Goal: Feedback & Contribution: Contribute content

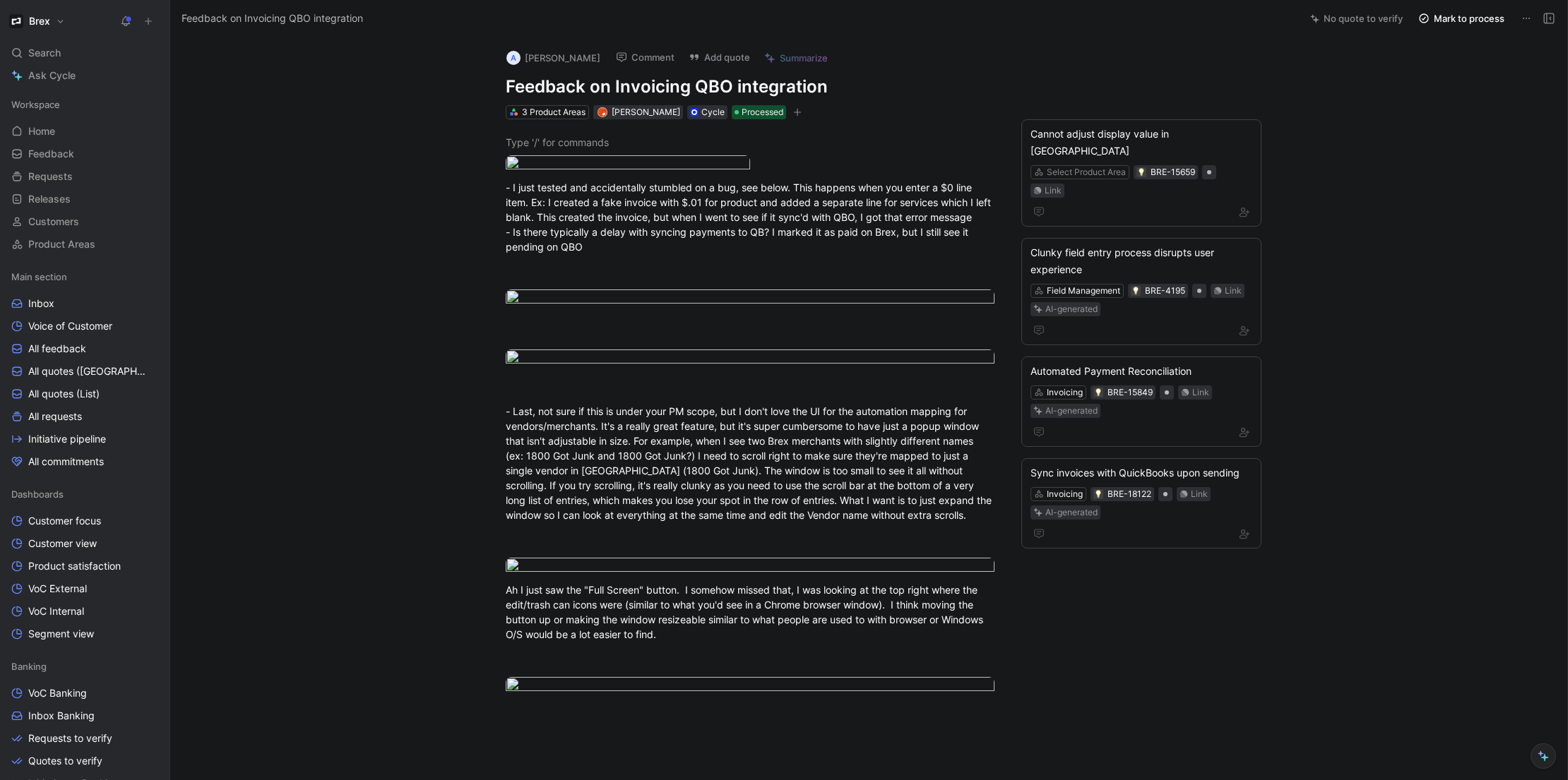
click at [154, 22] on button at bounding box center [148, 21] width 20 height 20
click at [227, 29] on button "New feedback c" at bounding box center [242, 27] width 151 height 24
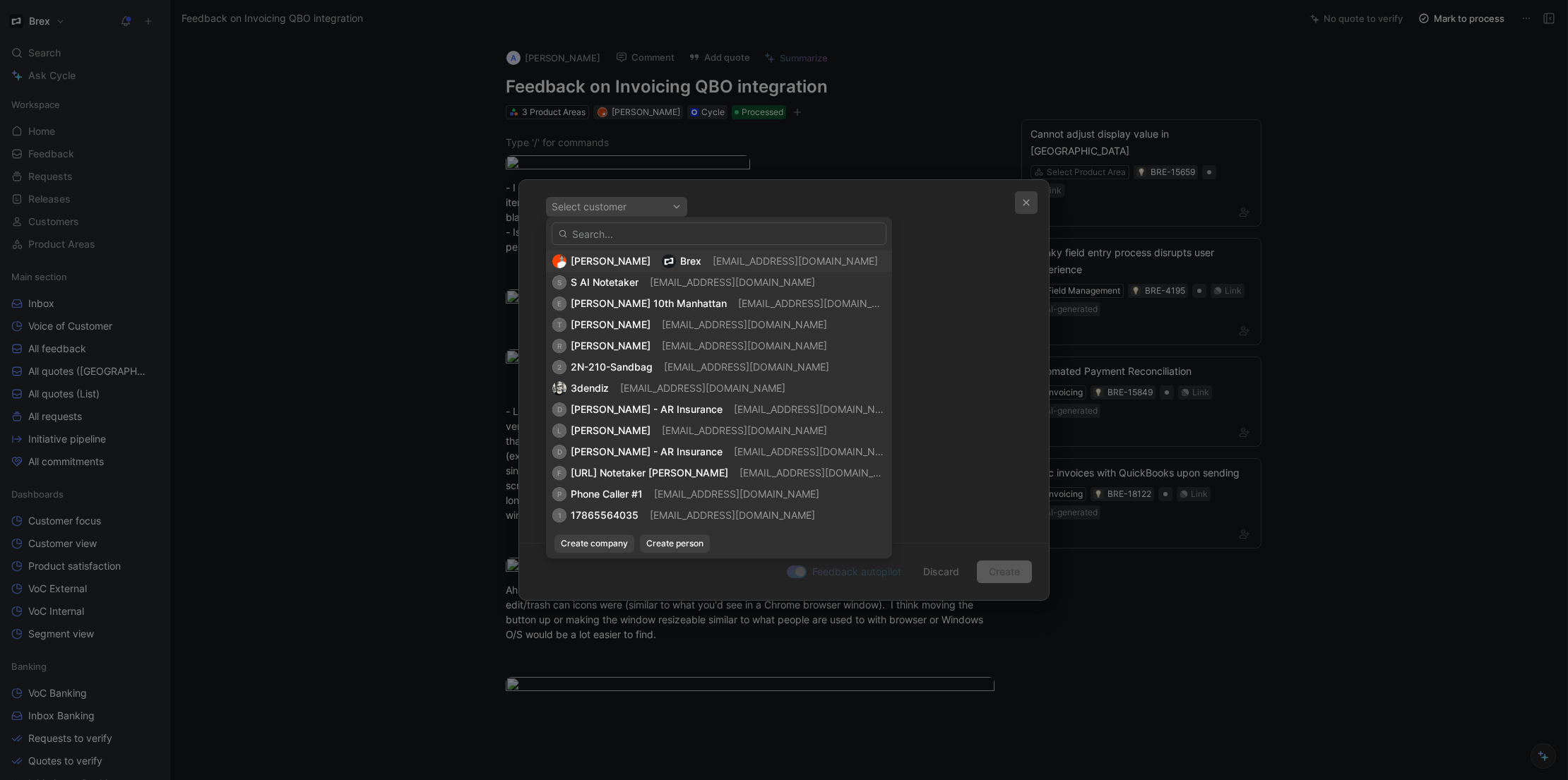
click at [1023, 200] on icon "button" at bounding box center [1026, 202] width 7 height 7
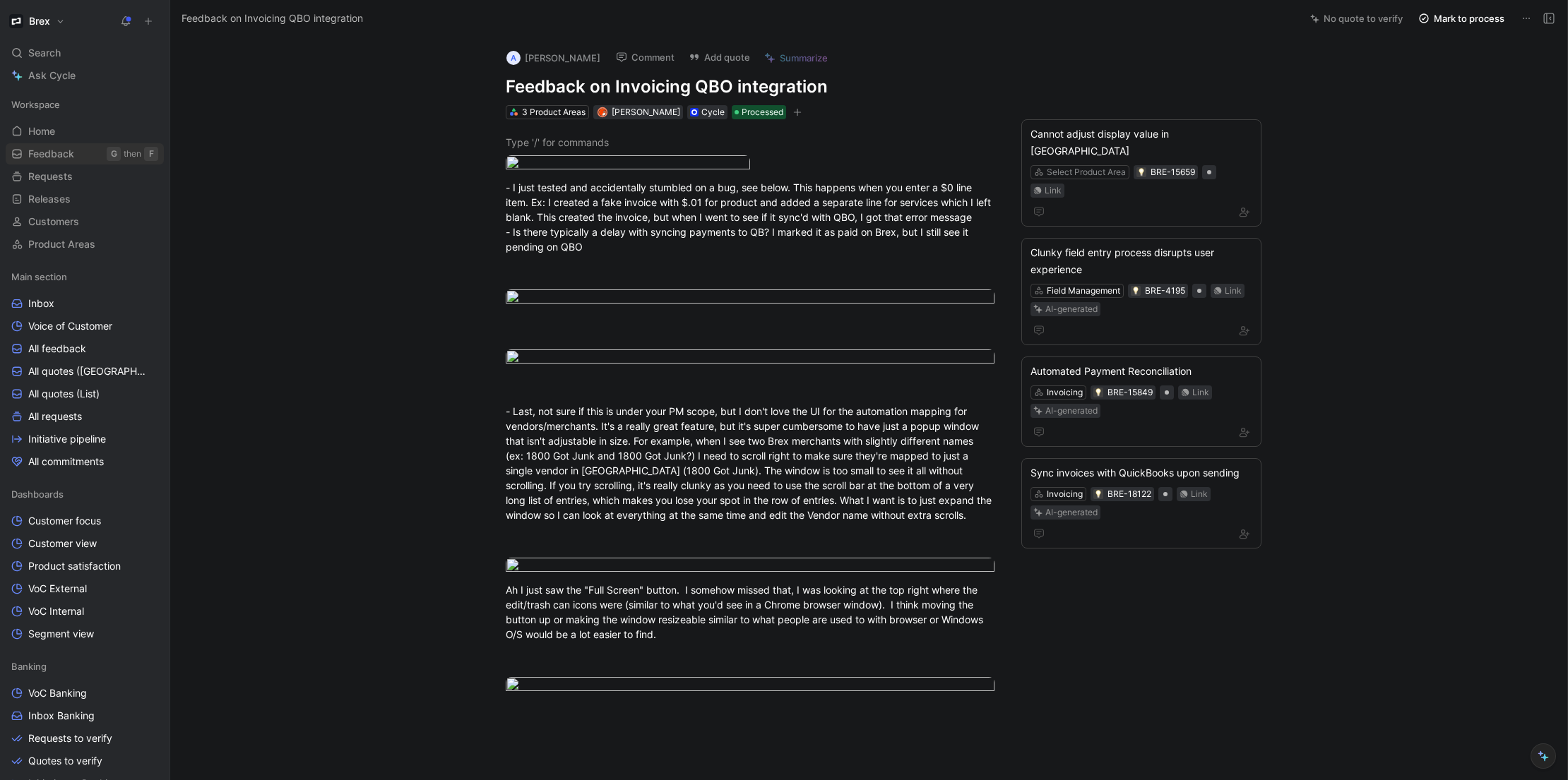
click at [29, 143] on link "Feedback G then F" at bounding box center [85, 154] width 158 height 21
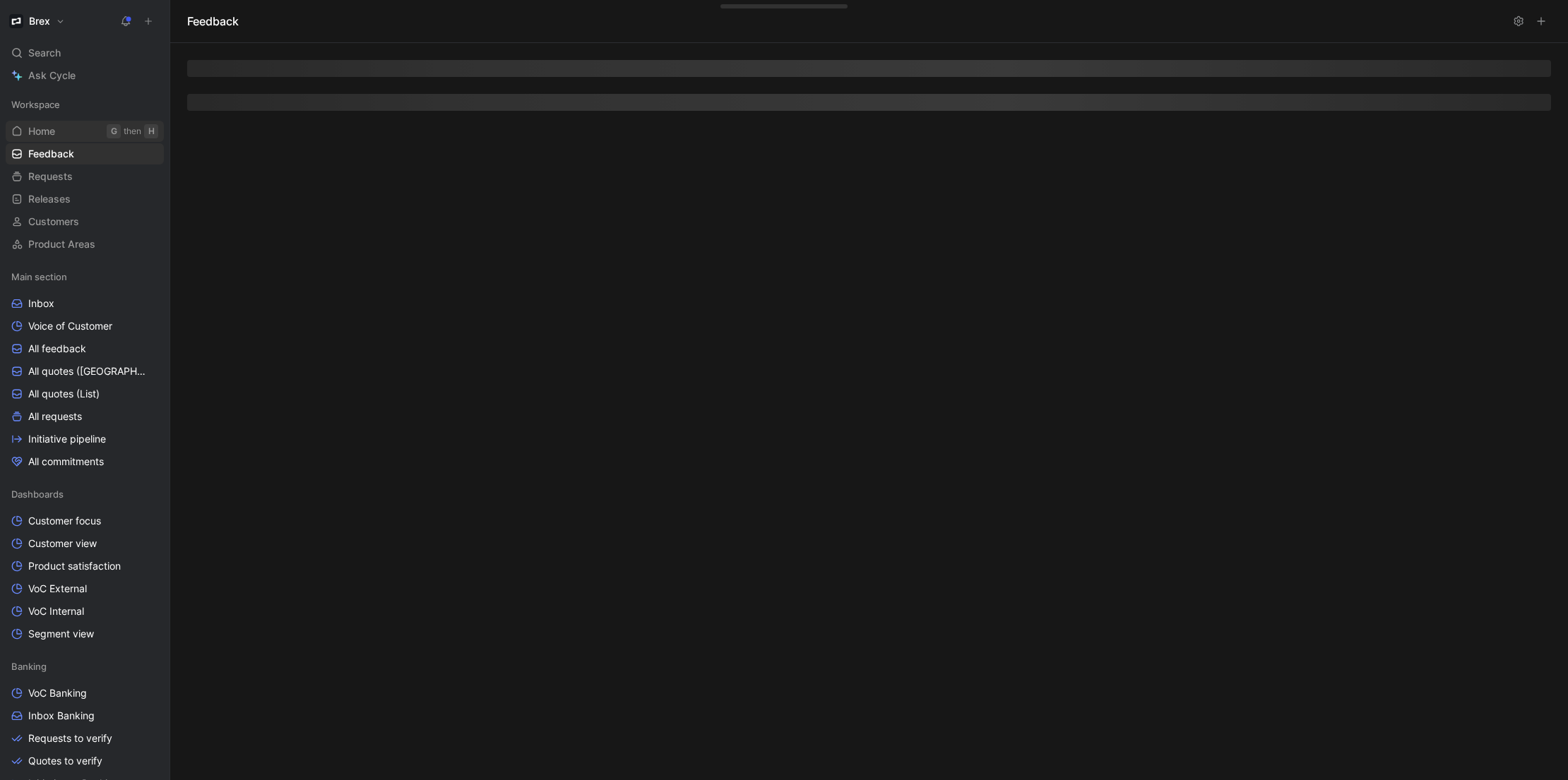
click at [32, 137] on span "Home" at bounding box center [42, 131] width 27 height 14
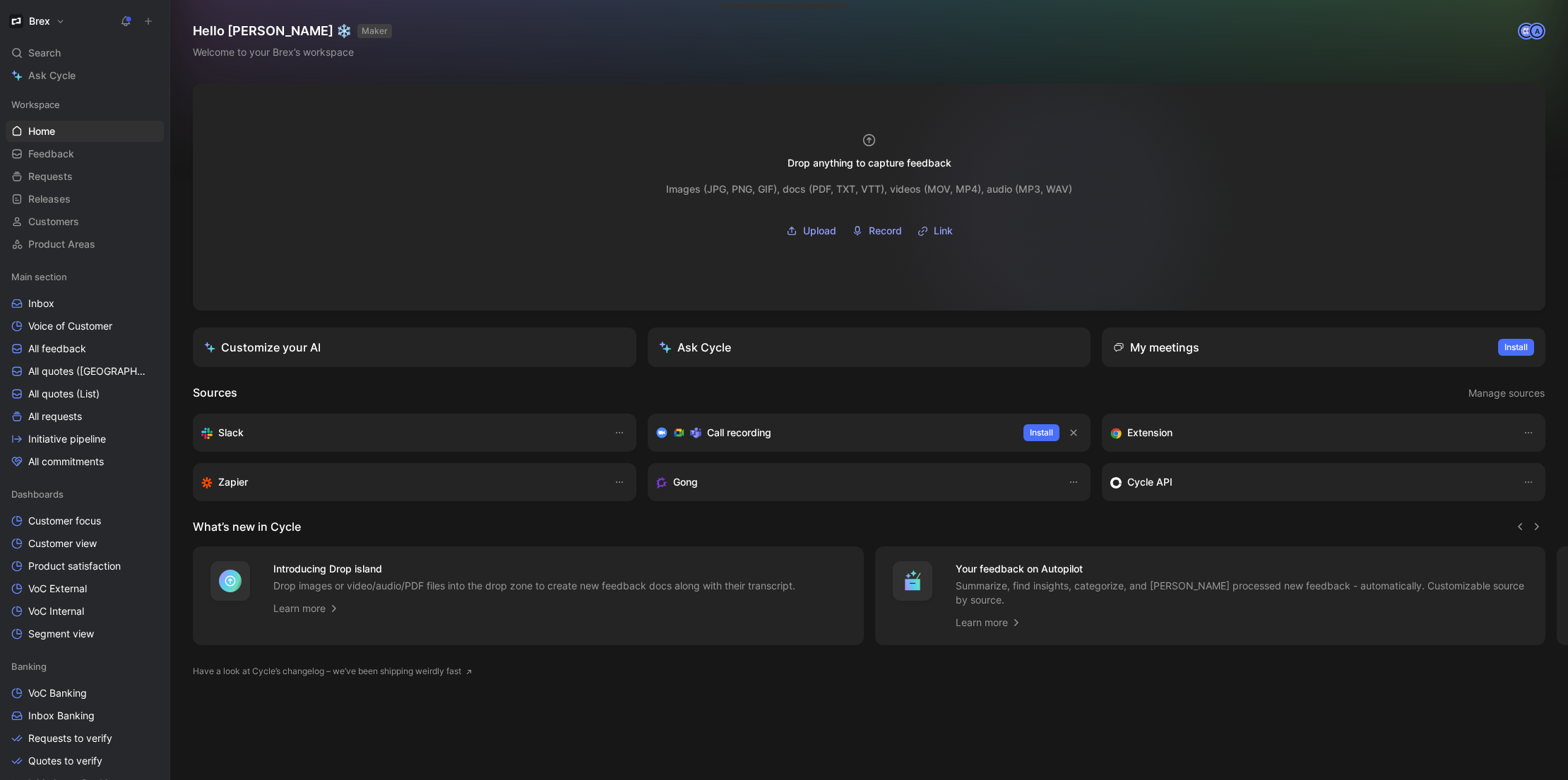
click at [1071, 204] on div at bounding box center [869, 197] width 1352 height 227
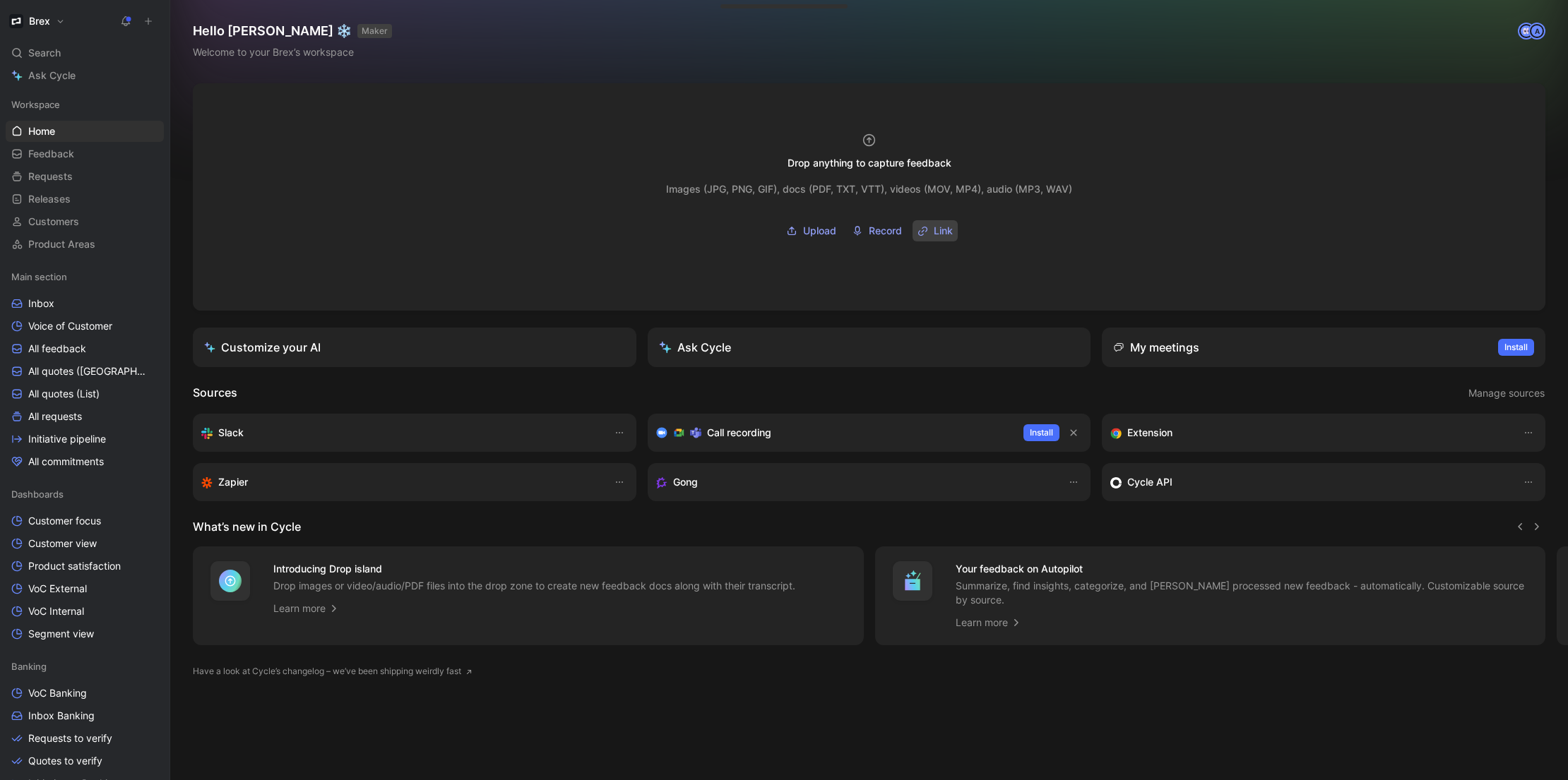
click at [934, 227] on span "Link" at bounding box center [943, 231] width 19 height 17
type input "[URL][DOMAIN_NAME]"
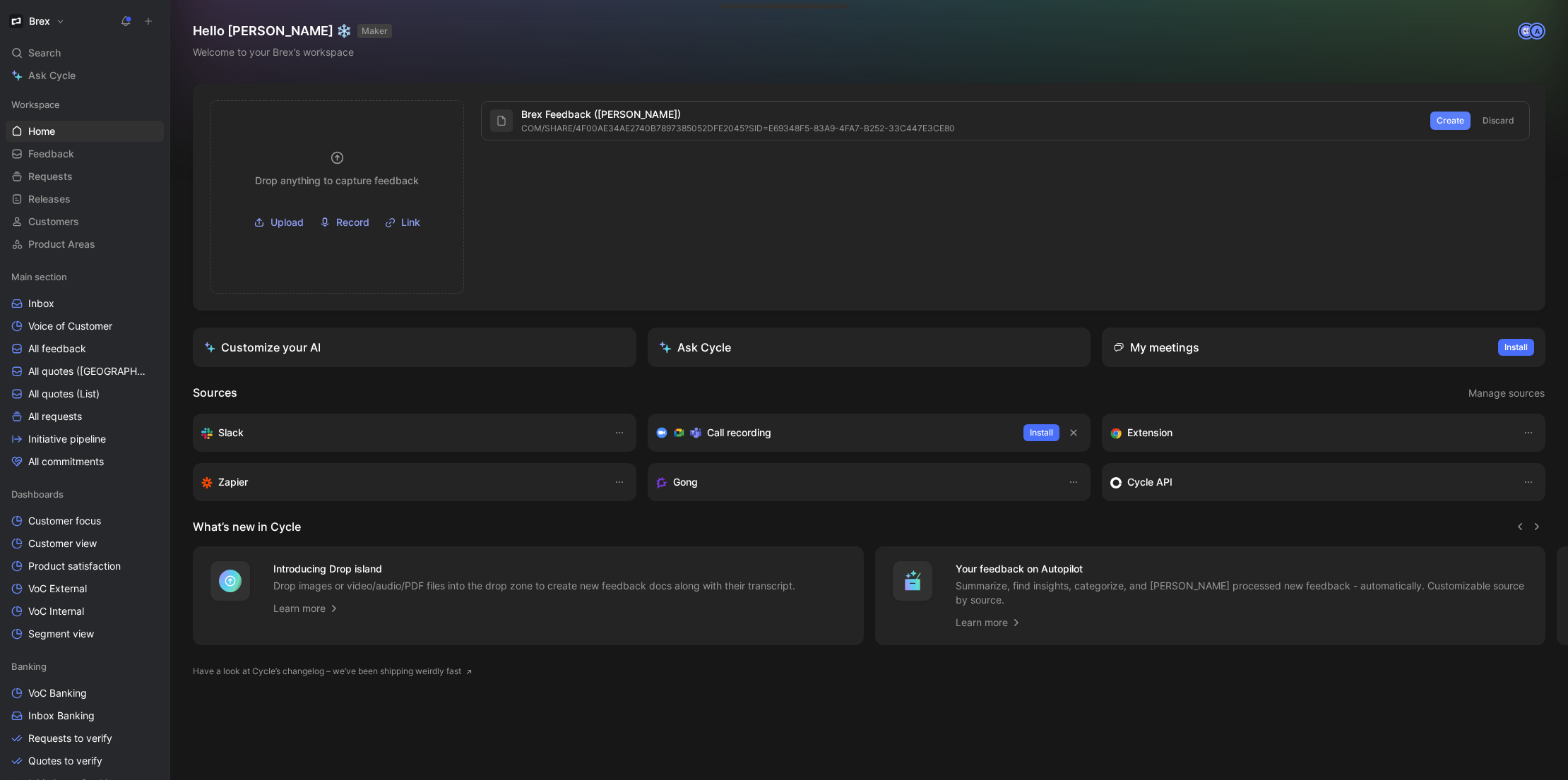
click at [1434, 120] on button "Create" at bounding box center [1450, 120] width 40 height 18
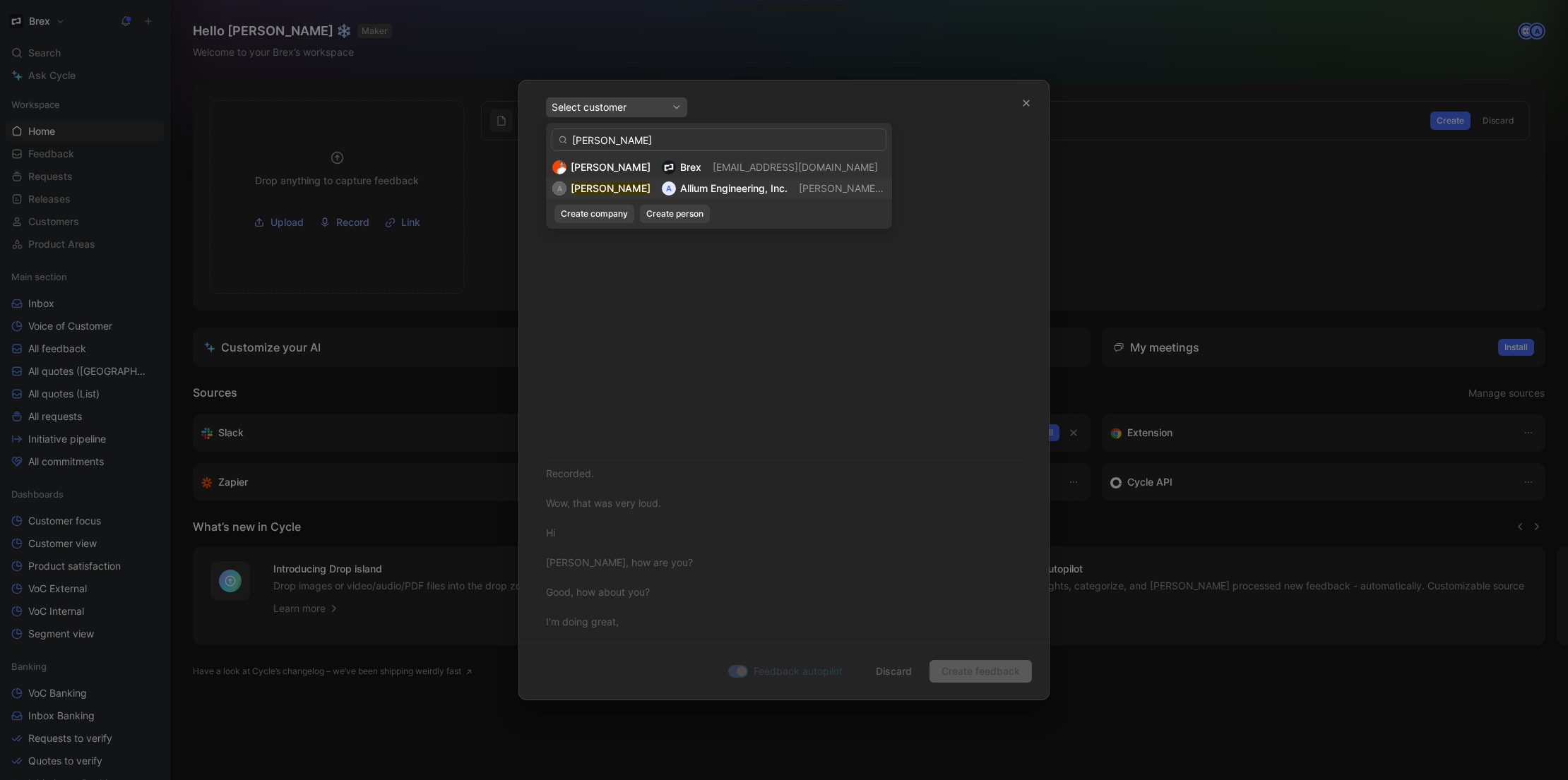
type input "[PERSON_NAME]"
click at [680, 191] on span "Allium Engineering, Inc." at bounding box center [734, 188] width 107 height 12
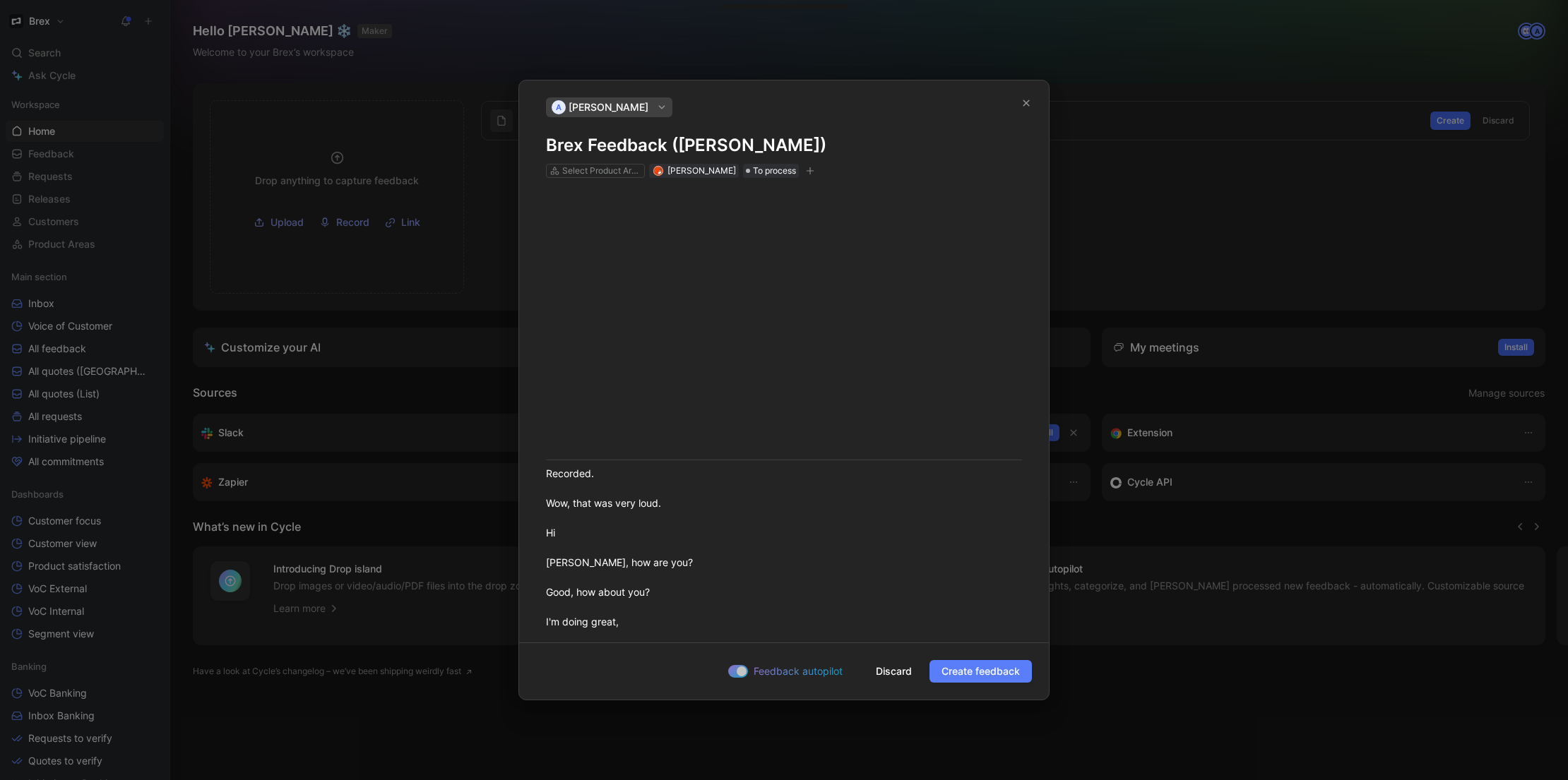
click at [967, 667] on span "Create feedback" at bounding box center [980, 672] width 78 height 17
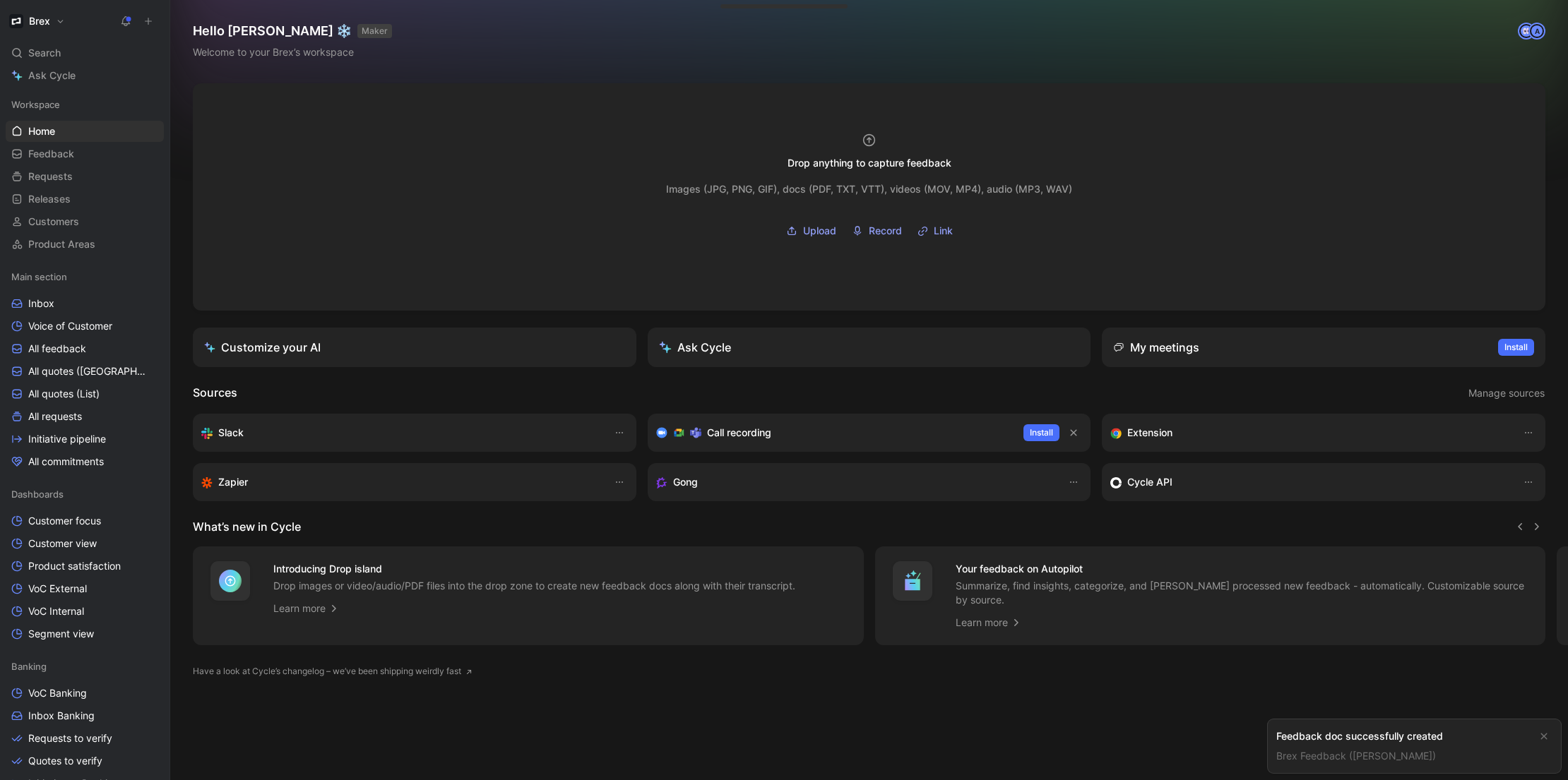
click at [1338, 753] on link "Brex Feedback ([PERSON_NAME])" at bounding box center [1356, 755] width 160 height 12
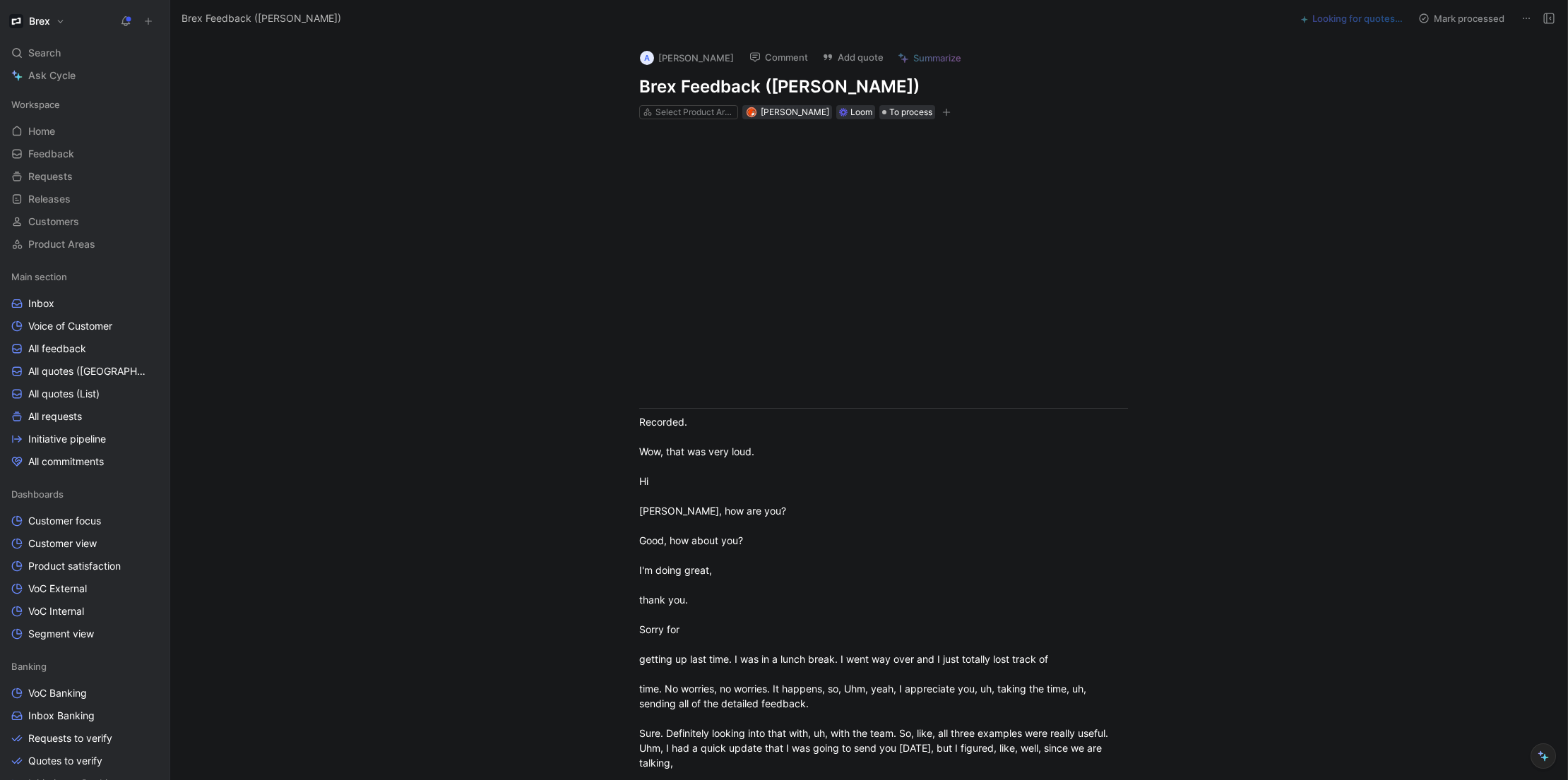
click at [639, 90] on h1 "Brex Feedback ([PERSON_NAME])" at bounding box center [883, 87] width 488 height 23
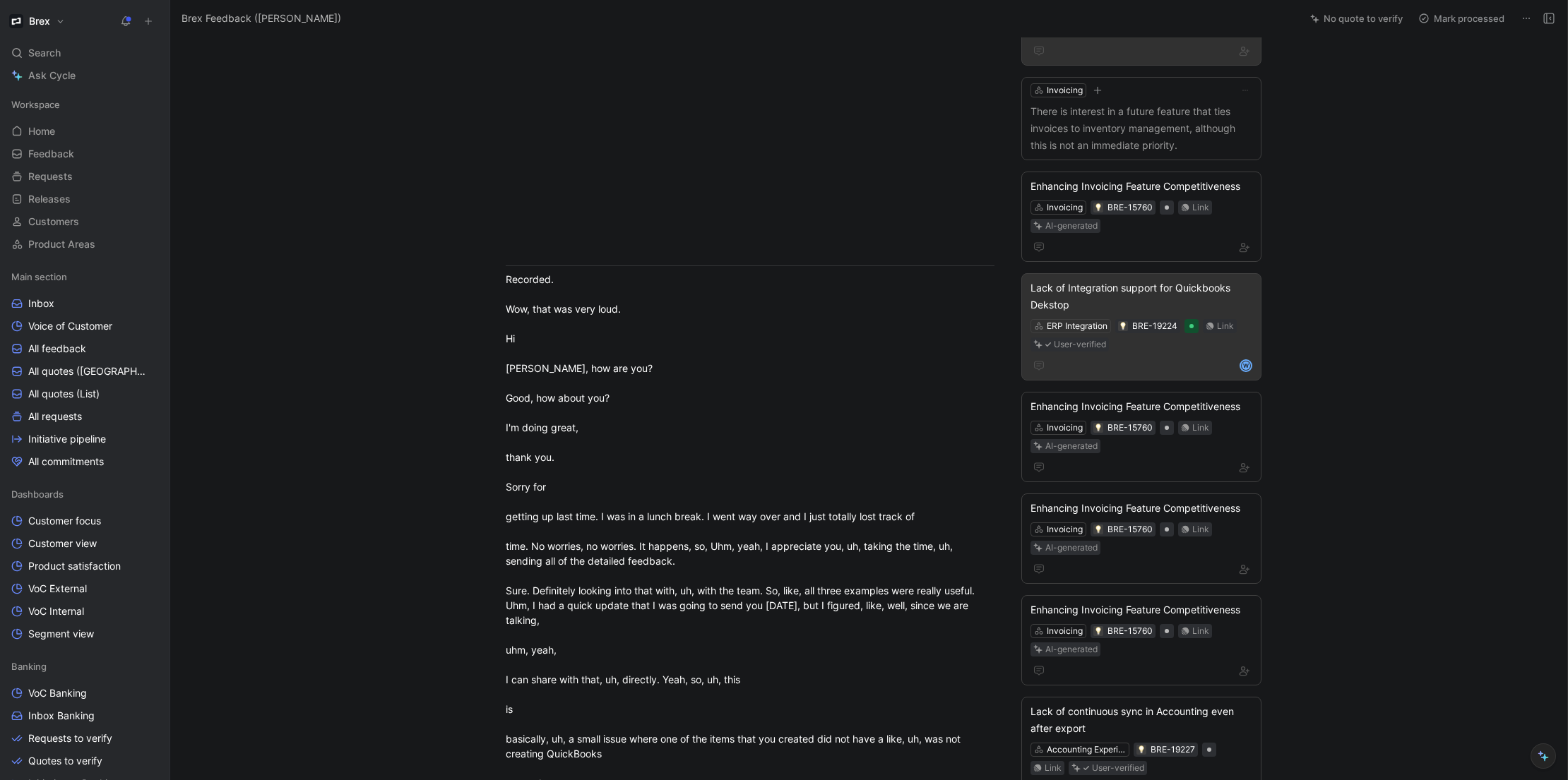
scroll to position [200, 0]
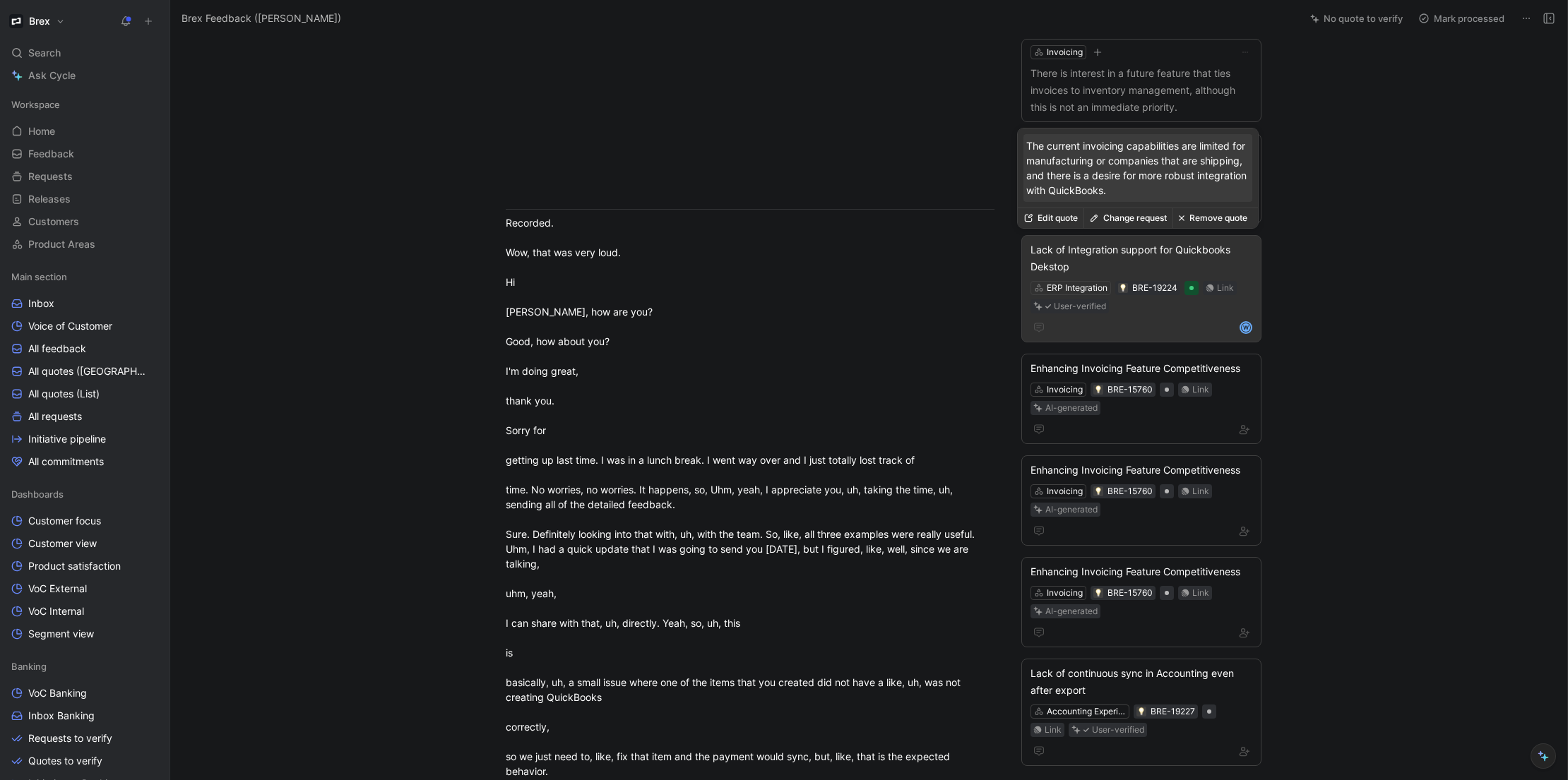
click at [1197, 221] on button "Remove quote" at bounding box center [1212, 218] width 81 height 20
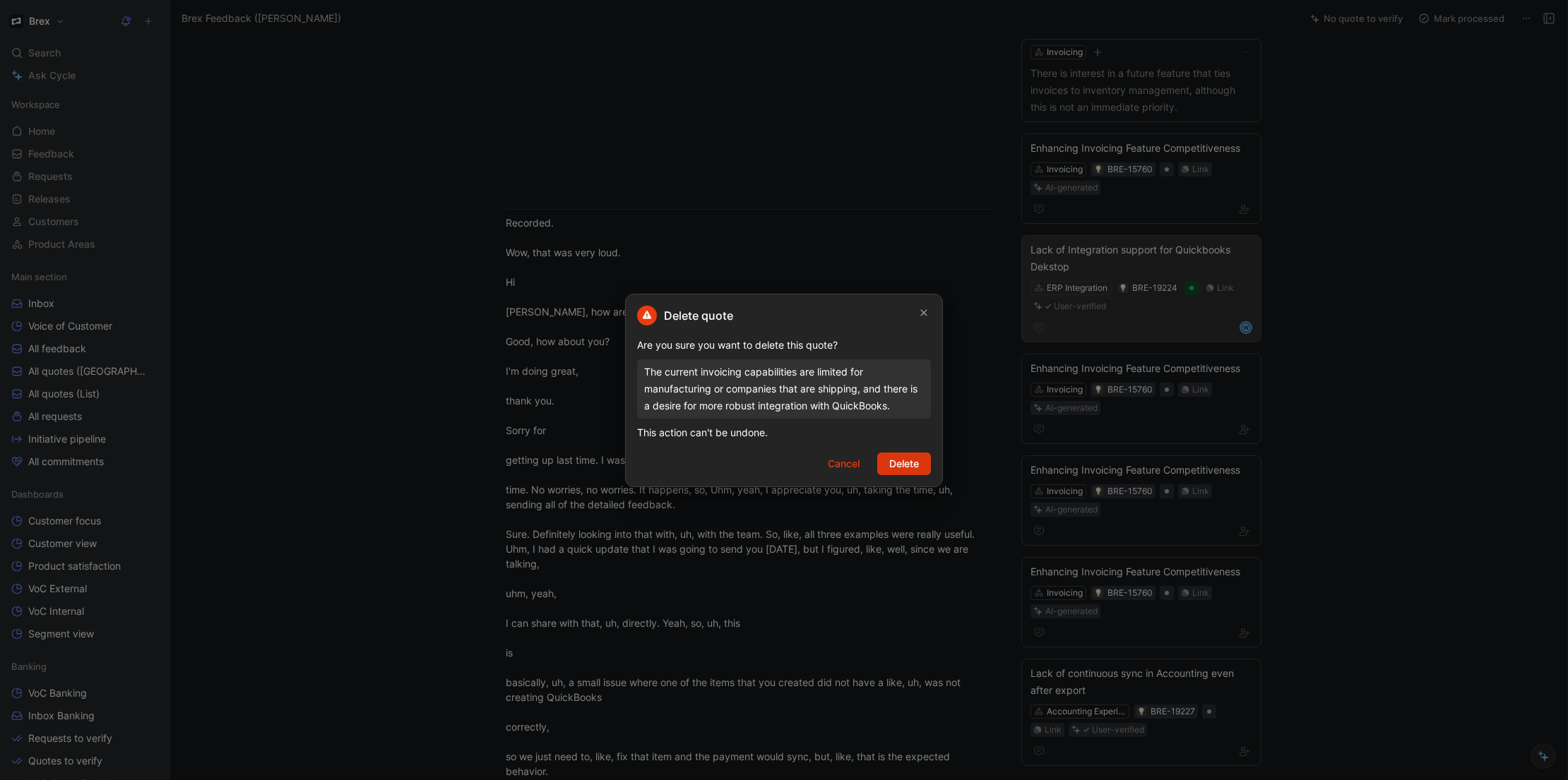
click at [908, 464] on span "Delete" at bounding box center [903, 464] width 29 height 17
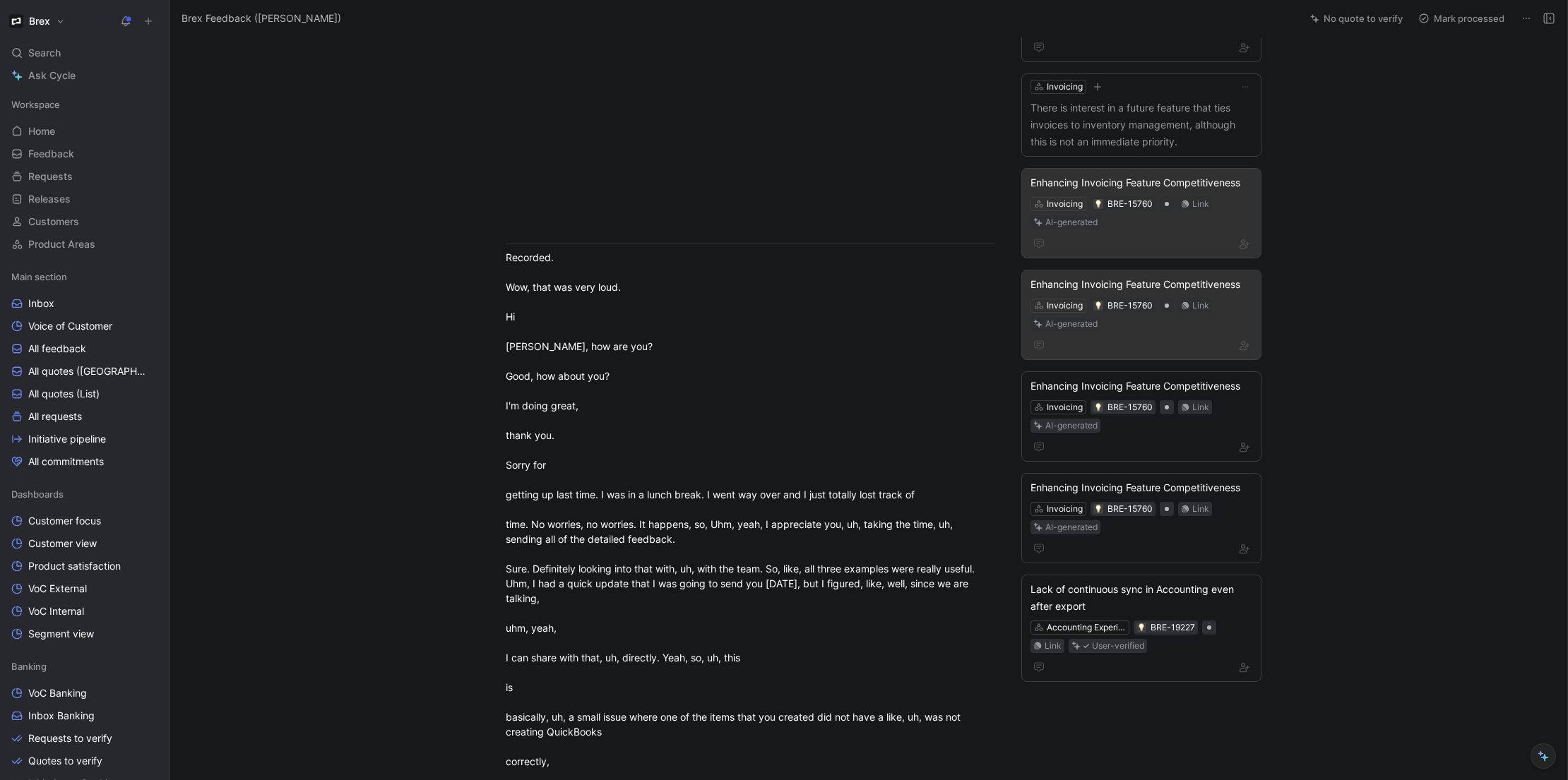
scroll to position [176, 0]
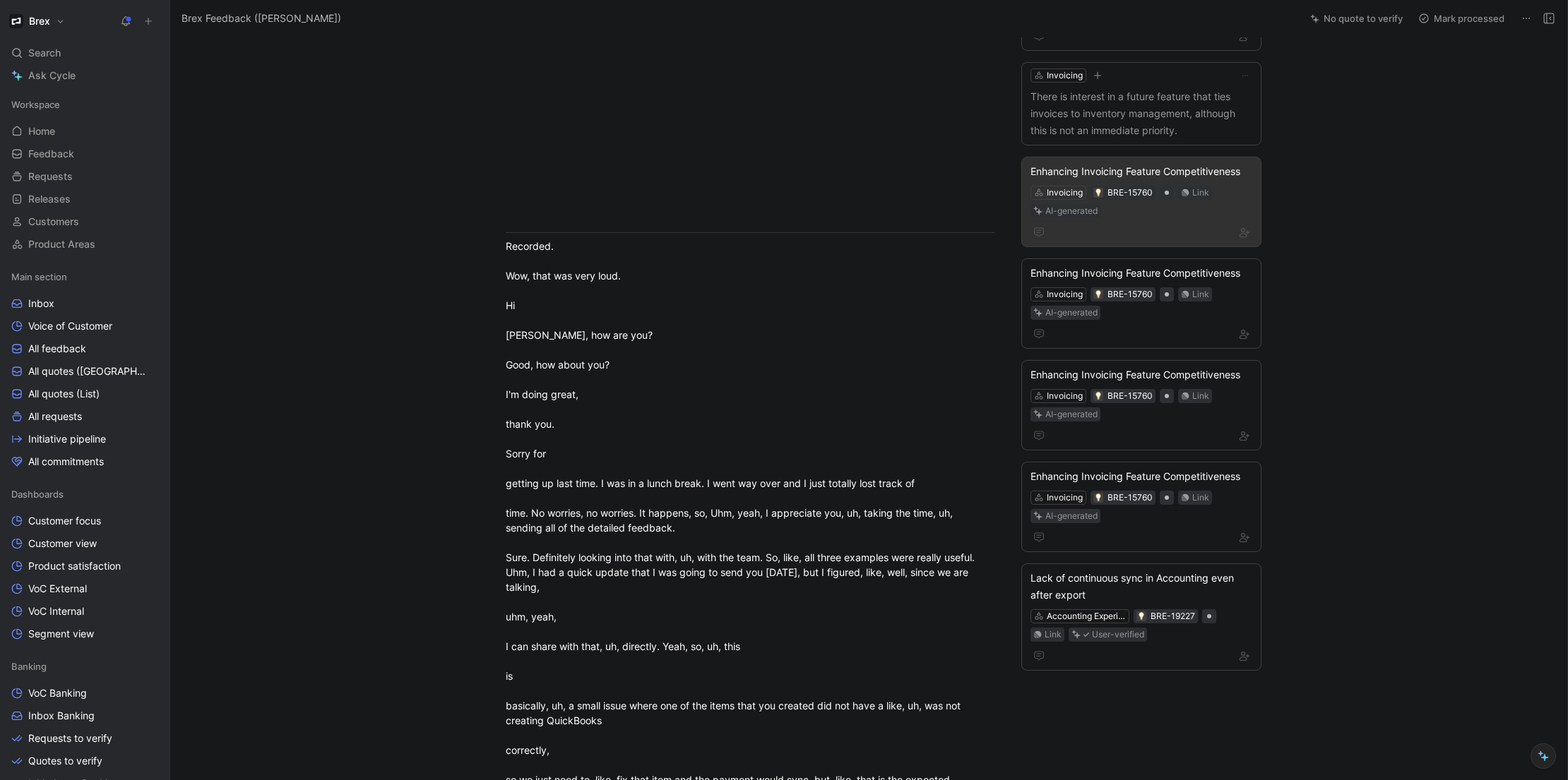
click at [1214, 203] on div "Invoicing BRE-15760 Link AI-generated" at bounding box center [1141, 201] width 224 height 35
click at [1121, 176] on div "Enhancing Invoicing Feature Competitiveness" at bounding box center [1140, 172] width 221 height 17
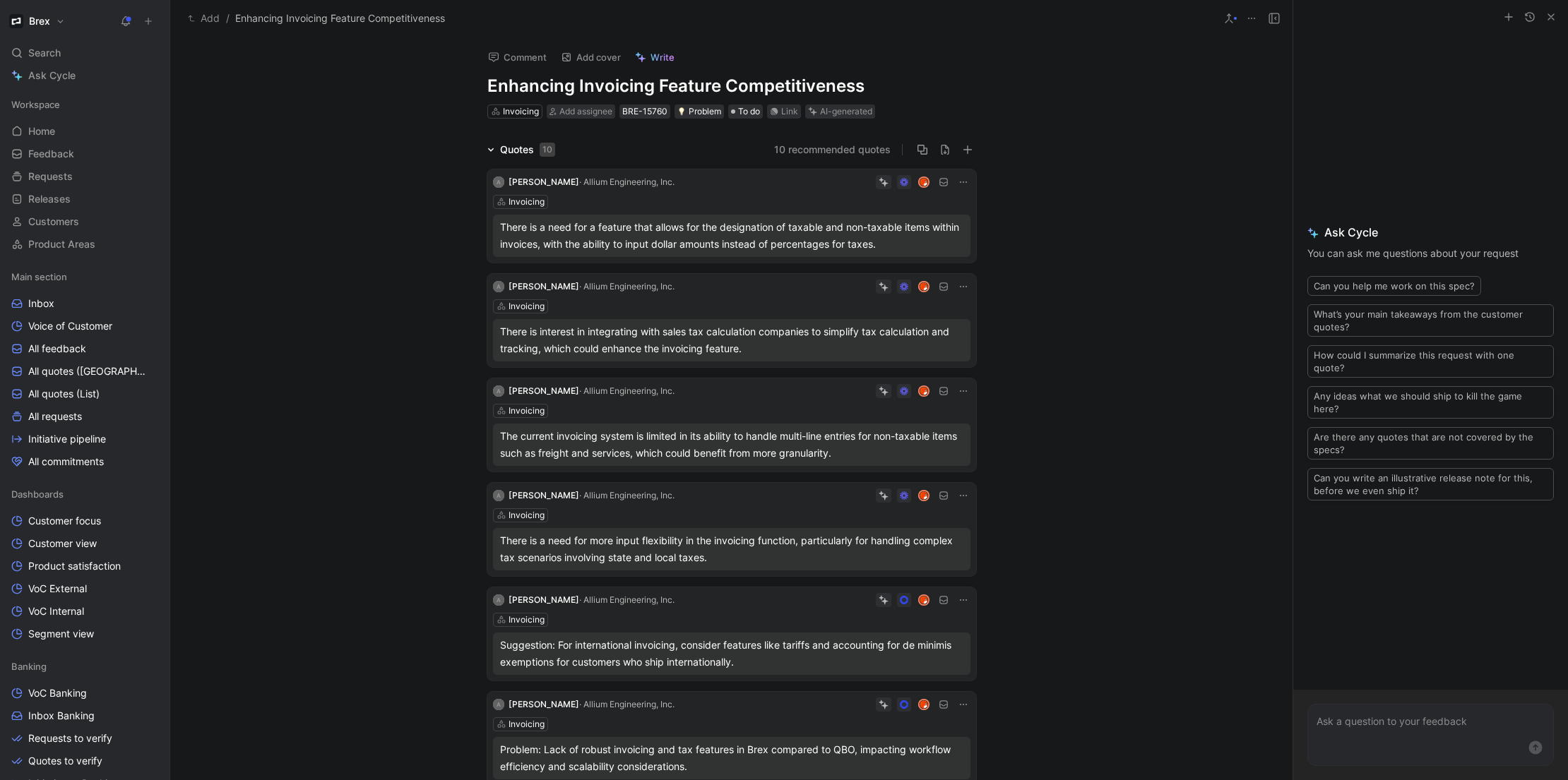
click at [958, 287] on icon at bounding box center [964, 287] width 11 height 11
click at [943, 314] on span "Edit property" at bounding box center [916, 312] width 61 height 12
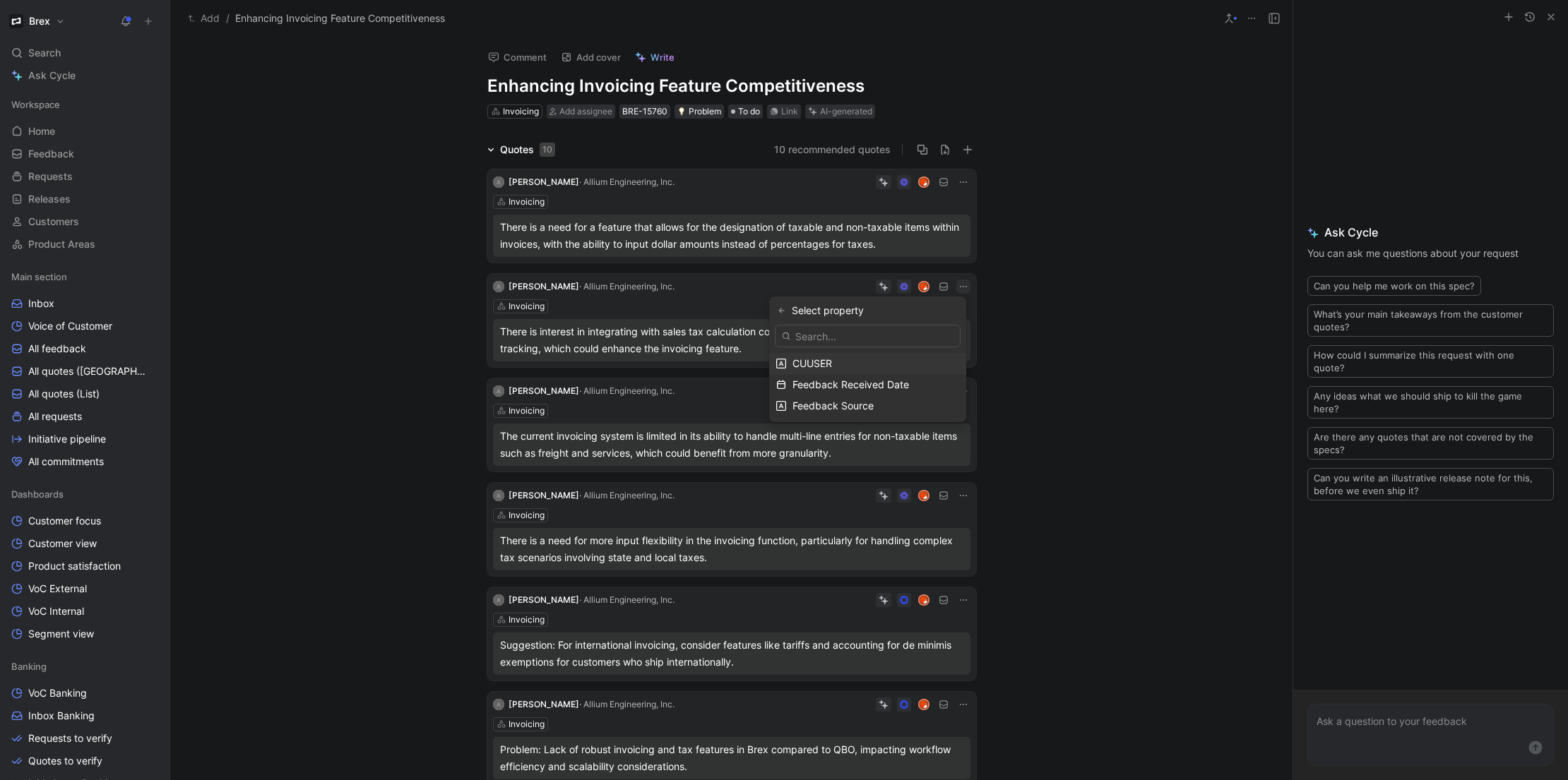
click at [789, 314] on button "button" at bounding box center [781, 311] width 14 height 14
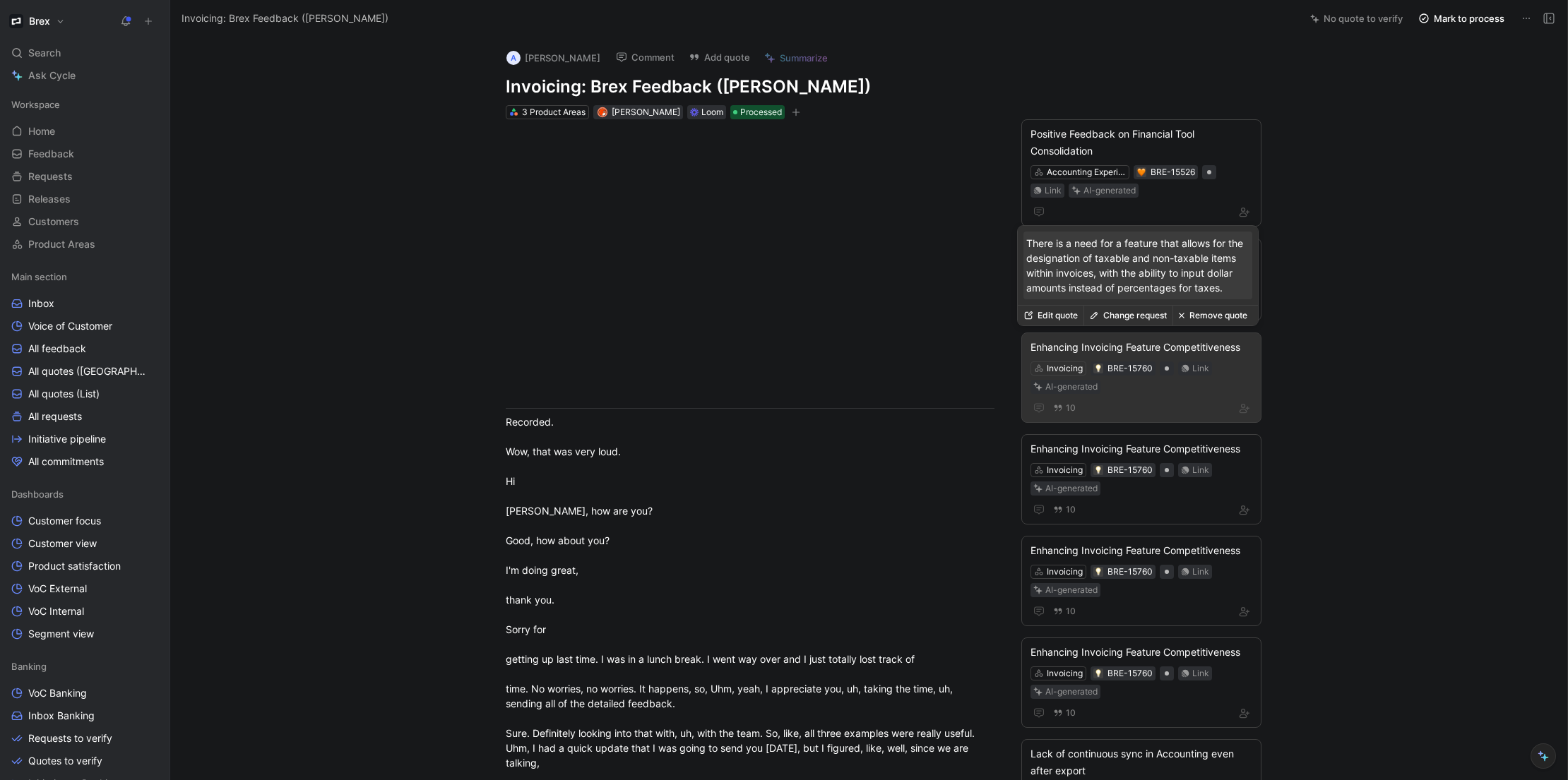
click at [1128, 316] on button "Change request" at bounding box center [1128, 315] width 89 height 20
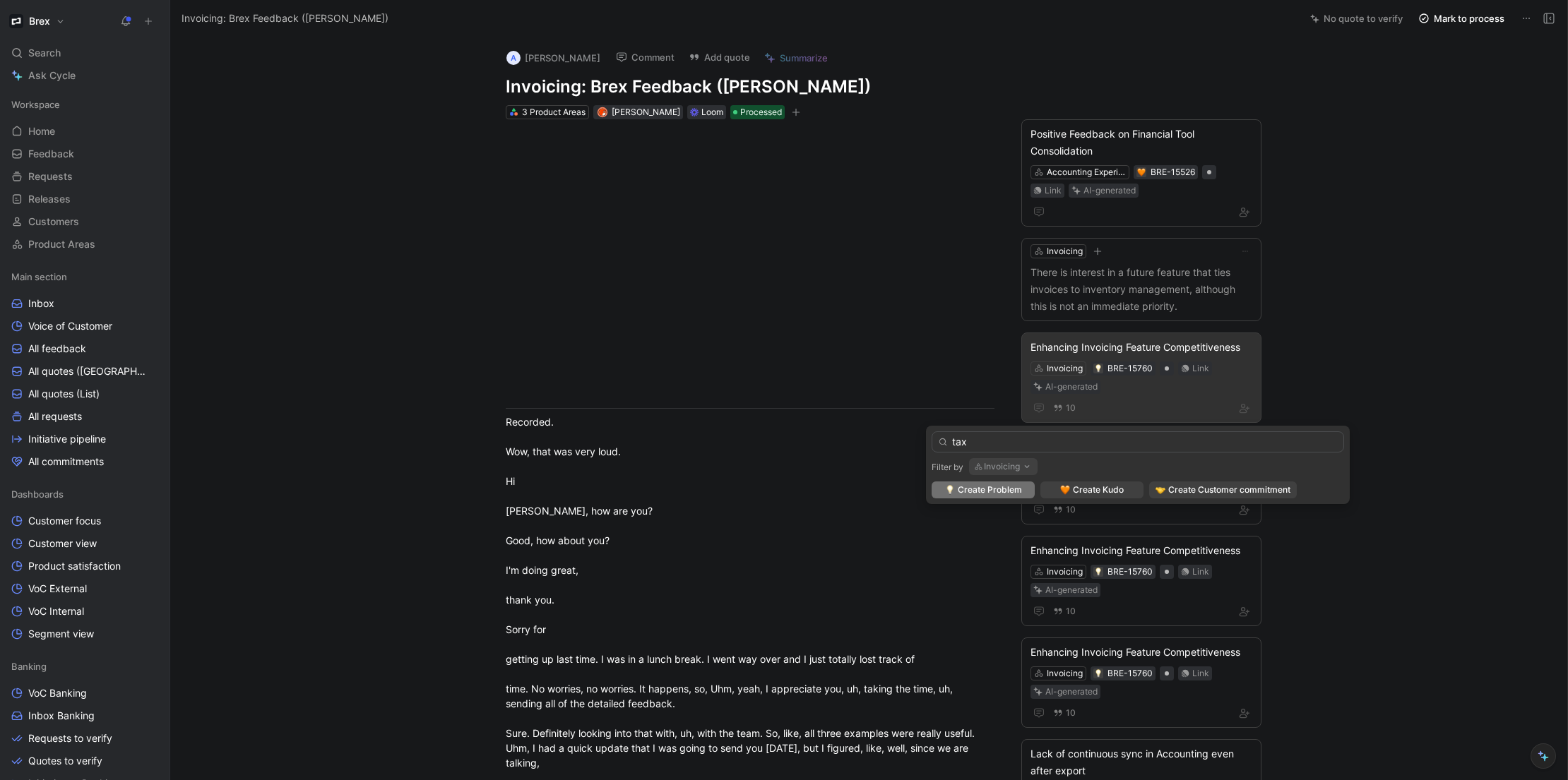
type input "tax"
click at [973, 493] on span "Create Problem" at bounding box center [990, 489] width 65 height 14
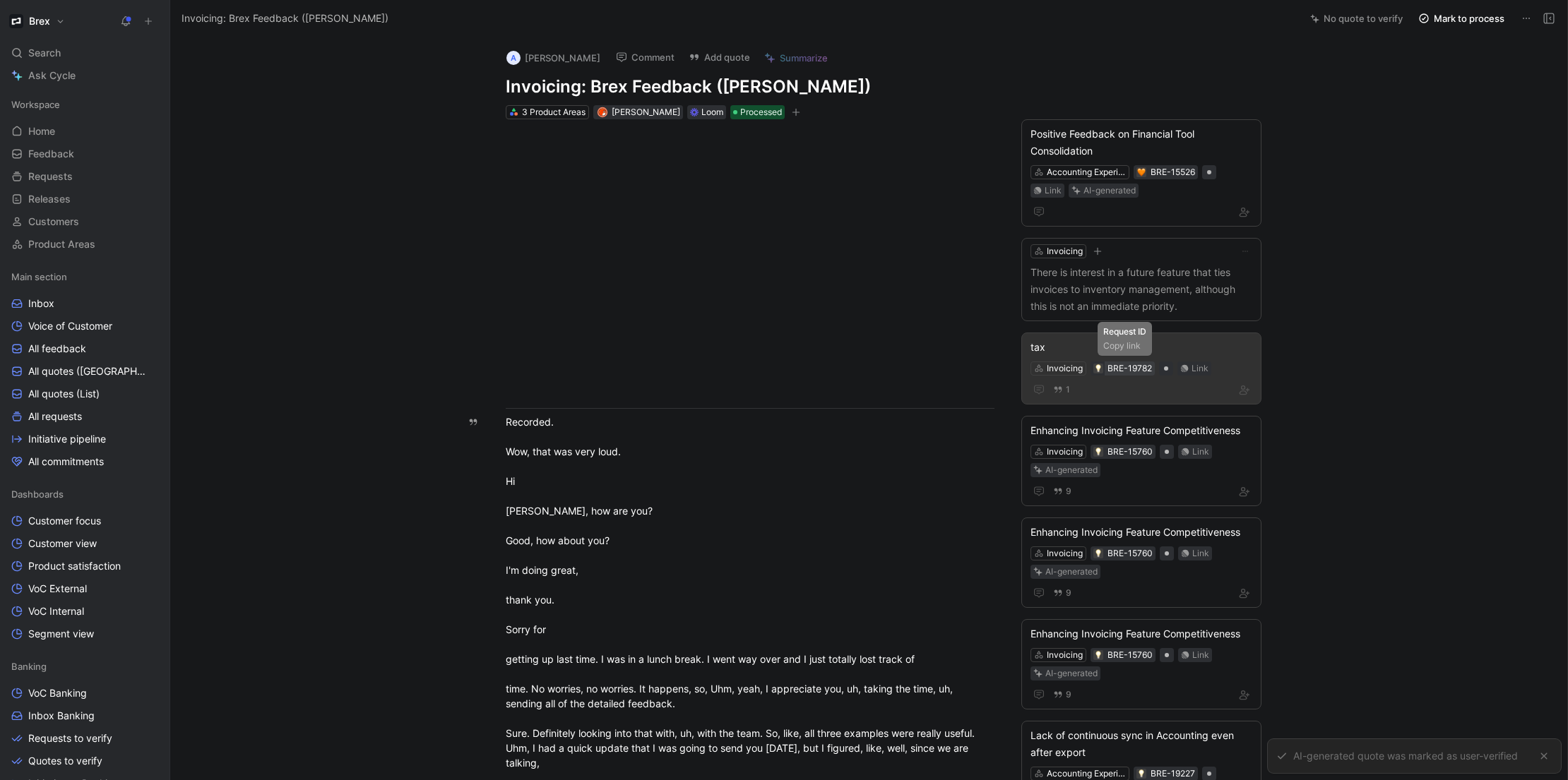
click at [1121, 369] on div "BRE-19782" at bounding box center [1129, 368] width 45 height 14
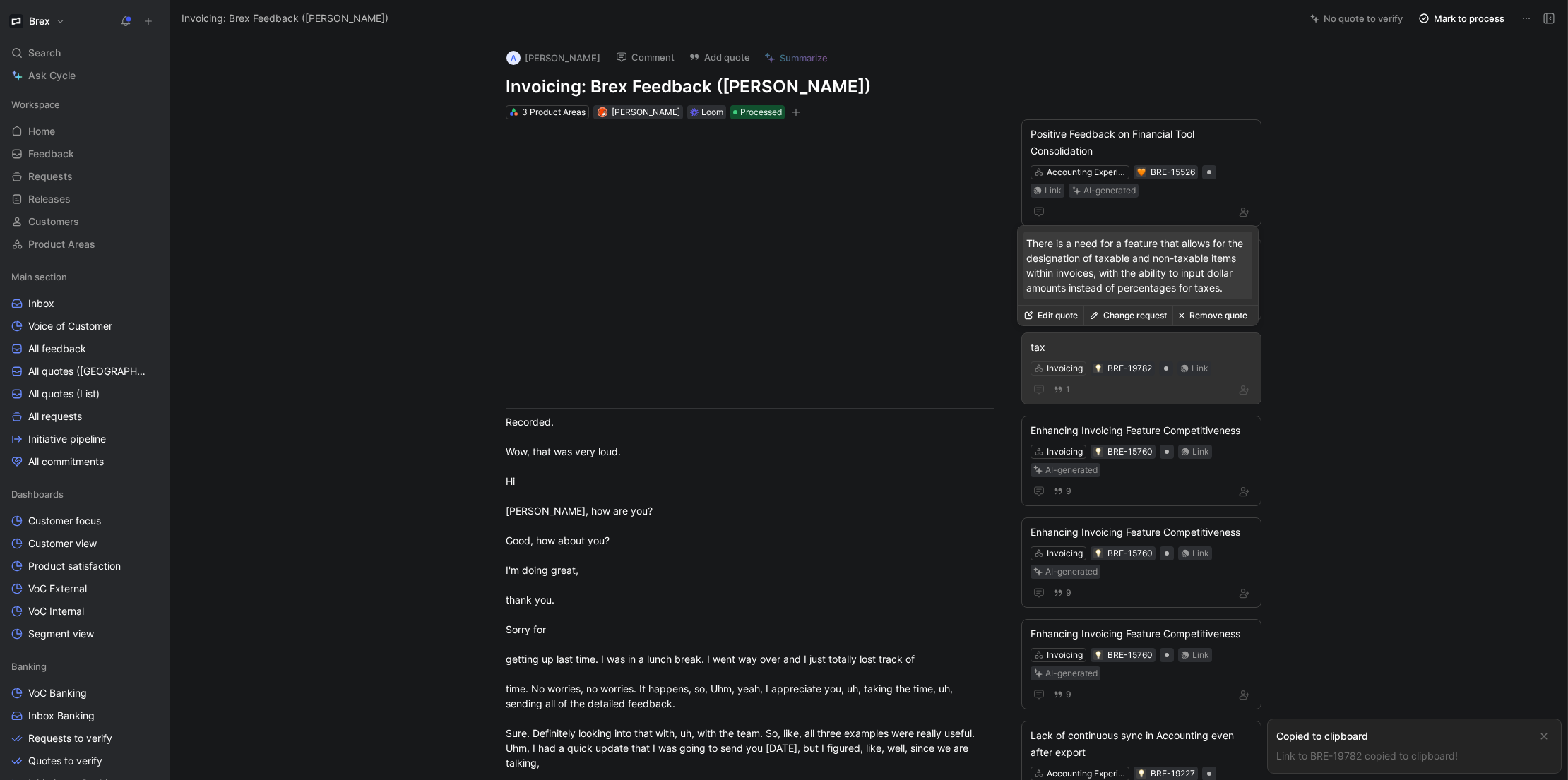
click at [1038, 345] on div "tax" at bounding box center [1140, 348] width 221 height 17
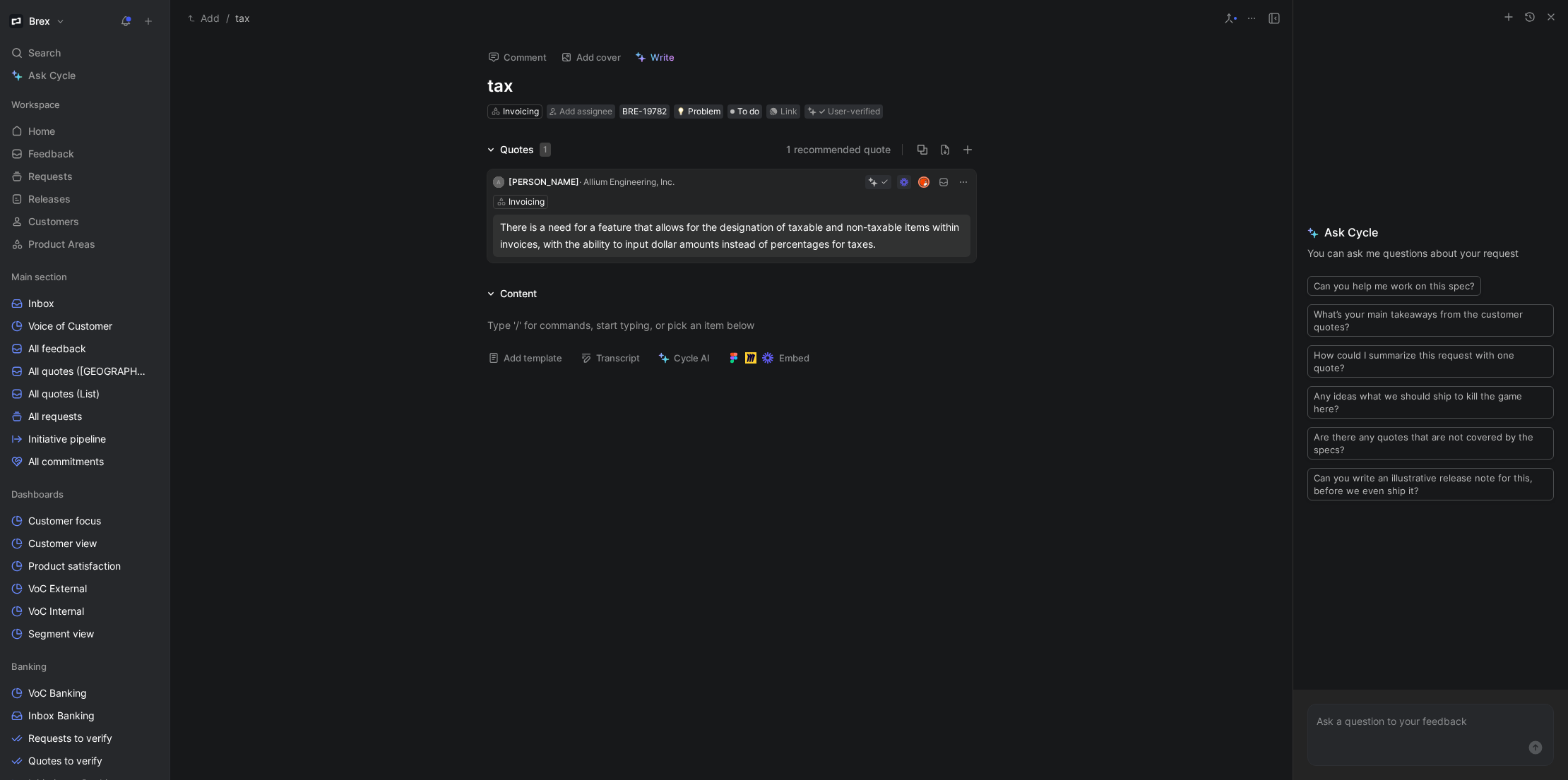
click at [503, 81] on h1 "tax" at bounding box center [732, 86] width 488 height 23
click at [503, 82] on h1 "tax" at bounding box center [732, 86] width 488 height 23
click at [502, 83] on h1 "tax" at bounding box center [732, 86] width 488 height 23
click at [501, 83] on h1 "tax" at bounding box center [732, 86] width 488 height 23
click at [507, 82] on h1 "tax" at bounding box center [732, 86] width 488 height 23
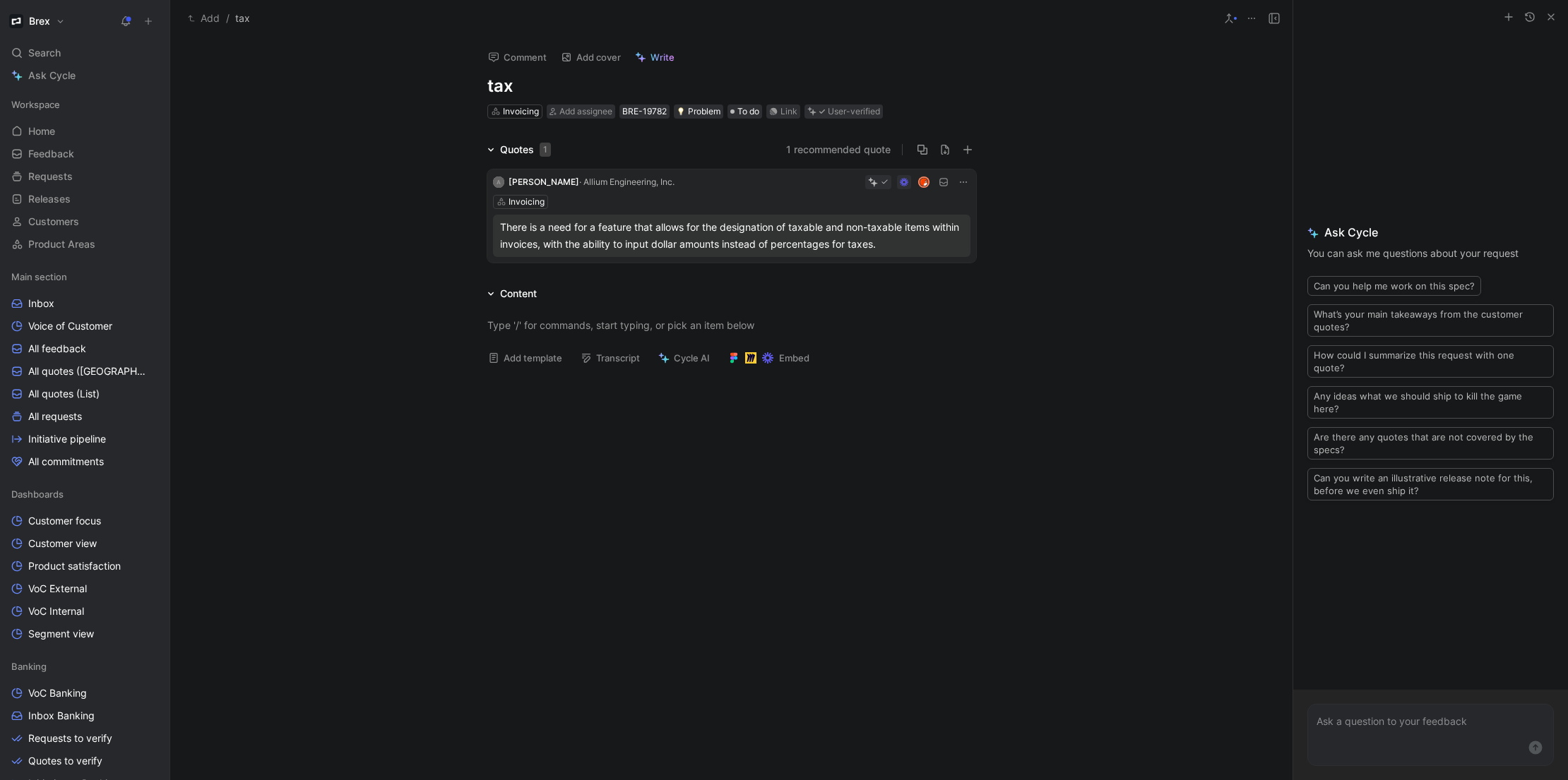
click at [507, 83] on h1 "tax" at bounding box center [732, 86] width 488 height 23
click at [693, 510] on div at bounding box center [731, 494] width 1122 height 235
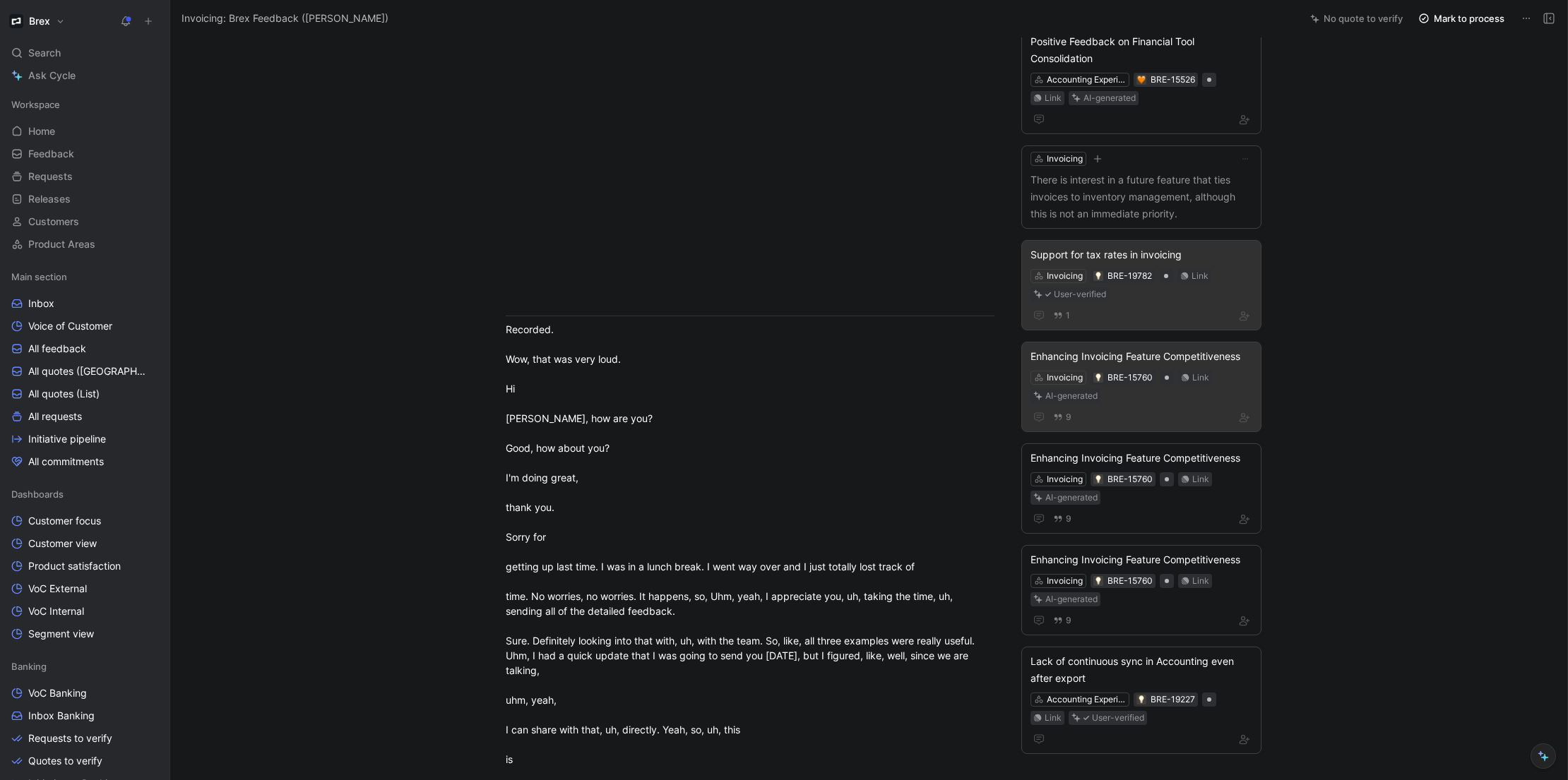
scroll to position [113, 0]
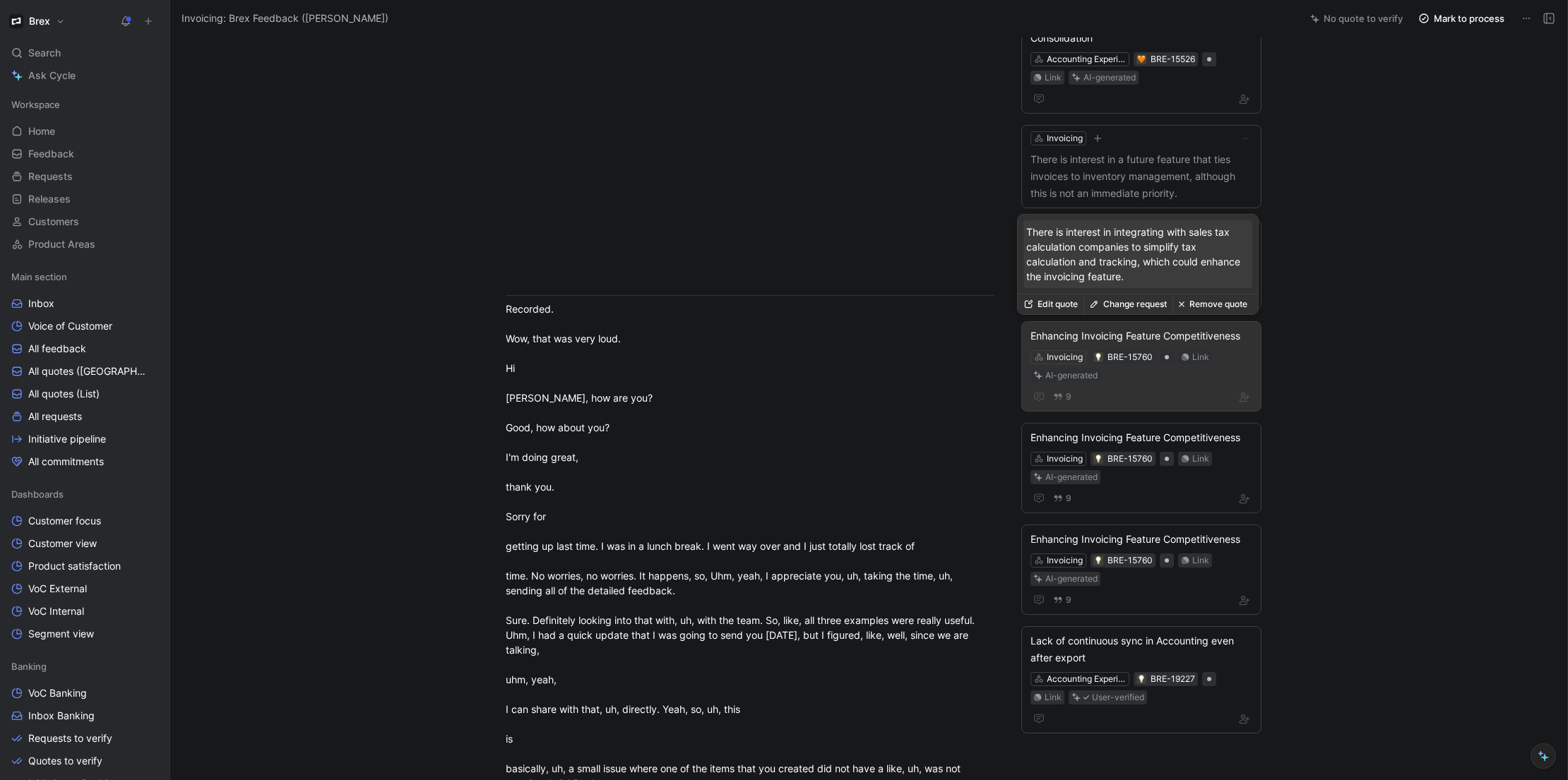
click at [1122, 308] on button "Change request" at bounding box center [1128, 304] width 89 height 20
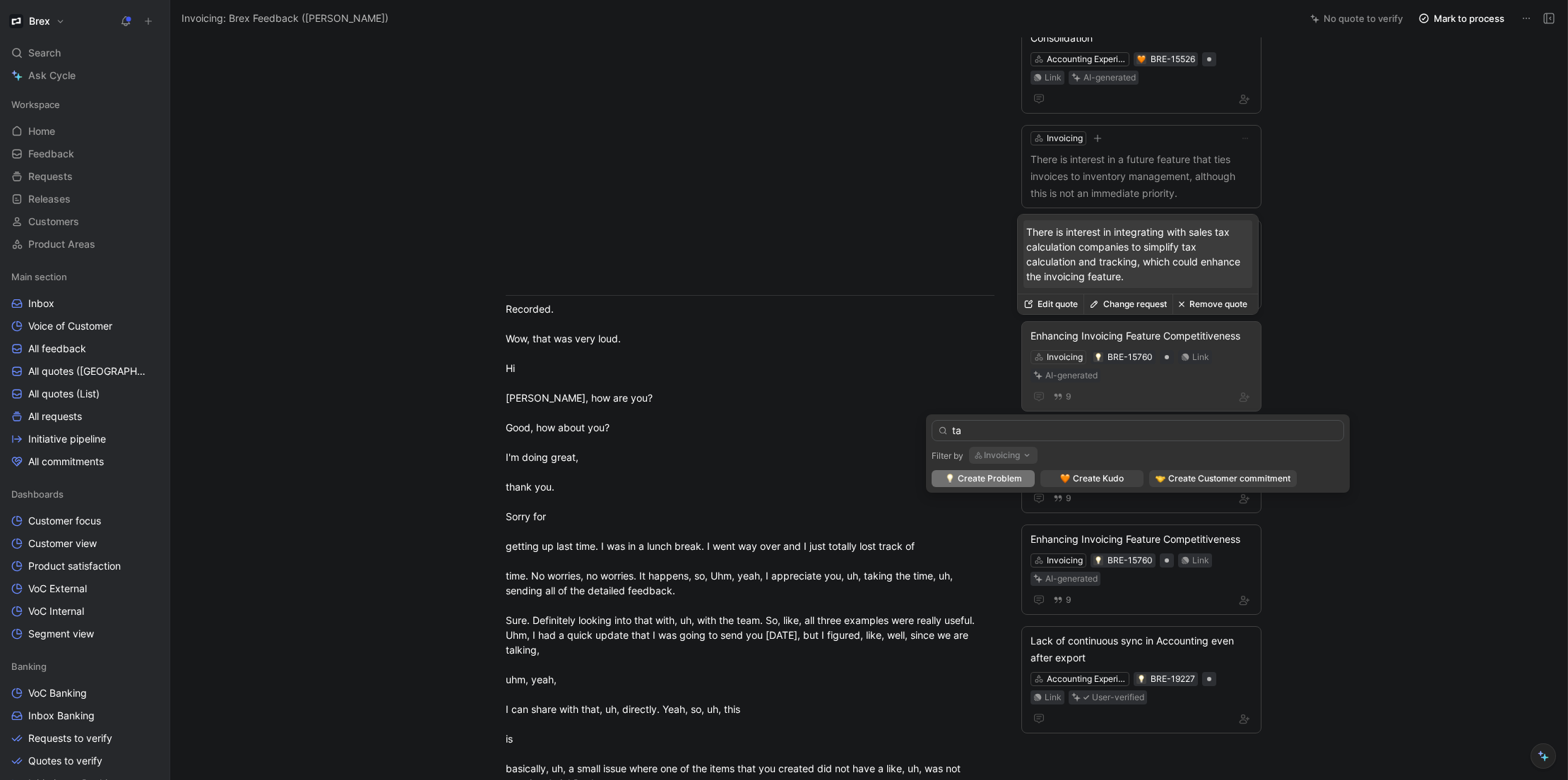
type input "tax"
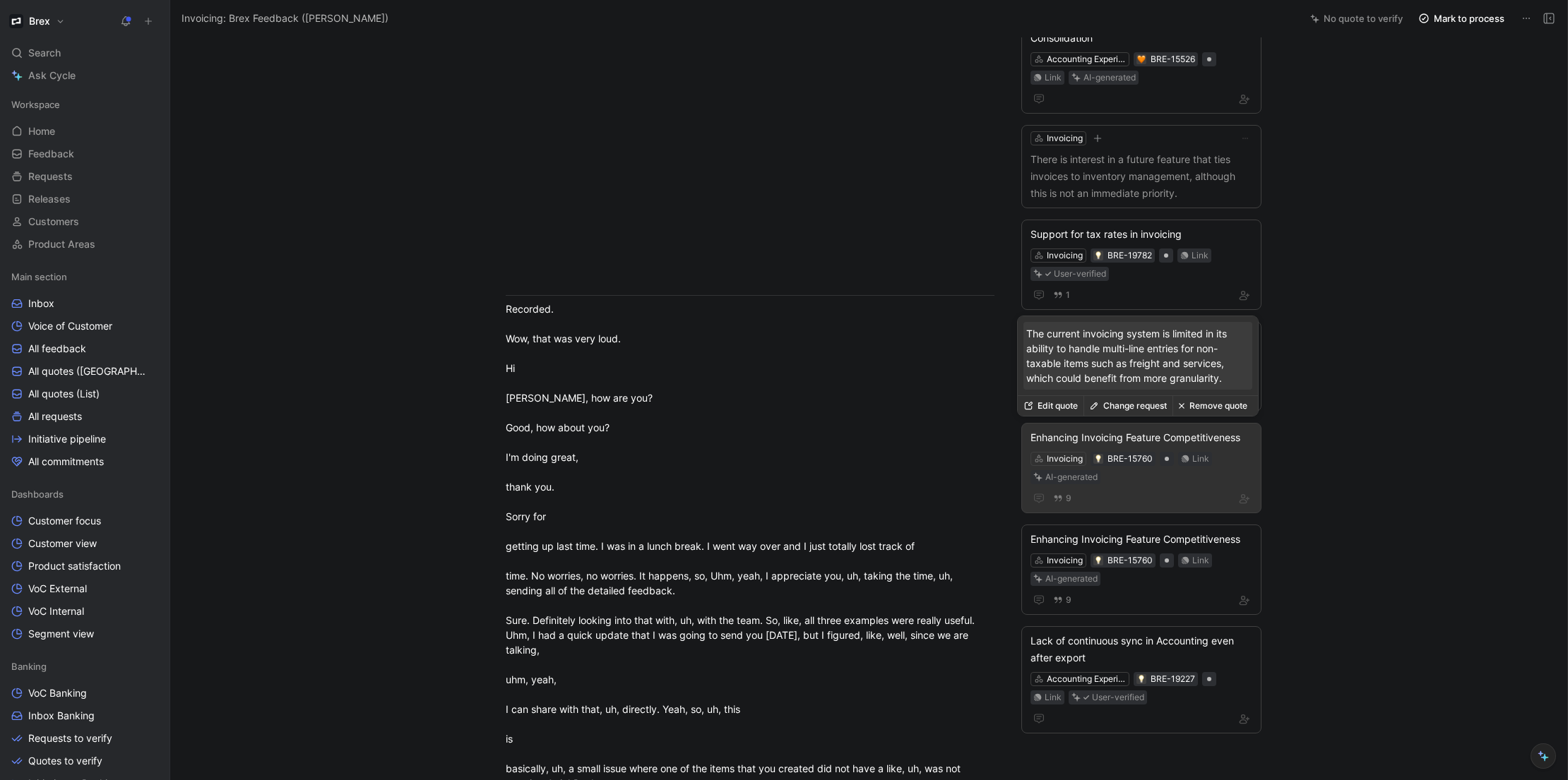
click at [1144, 410] on button "Change request" at bounding box center [1128, 406] width 89 height 20
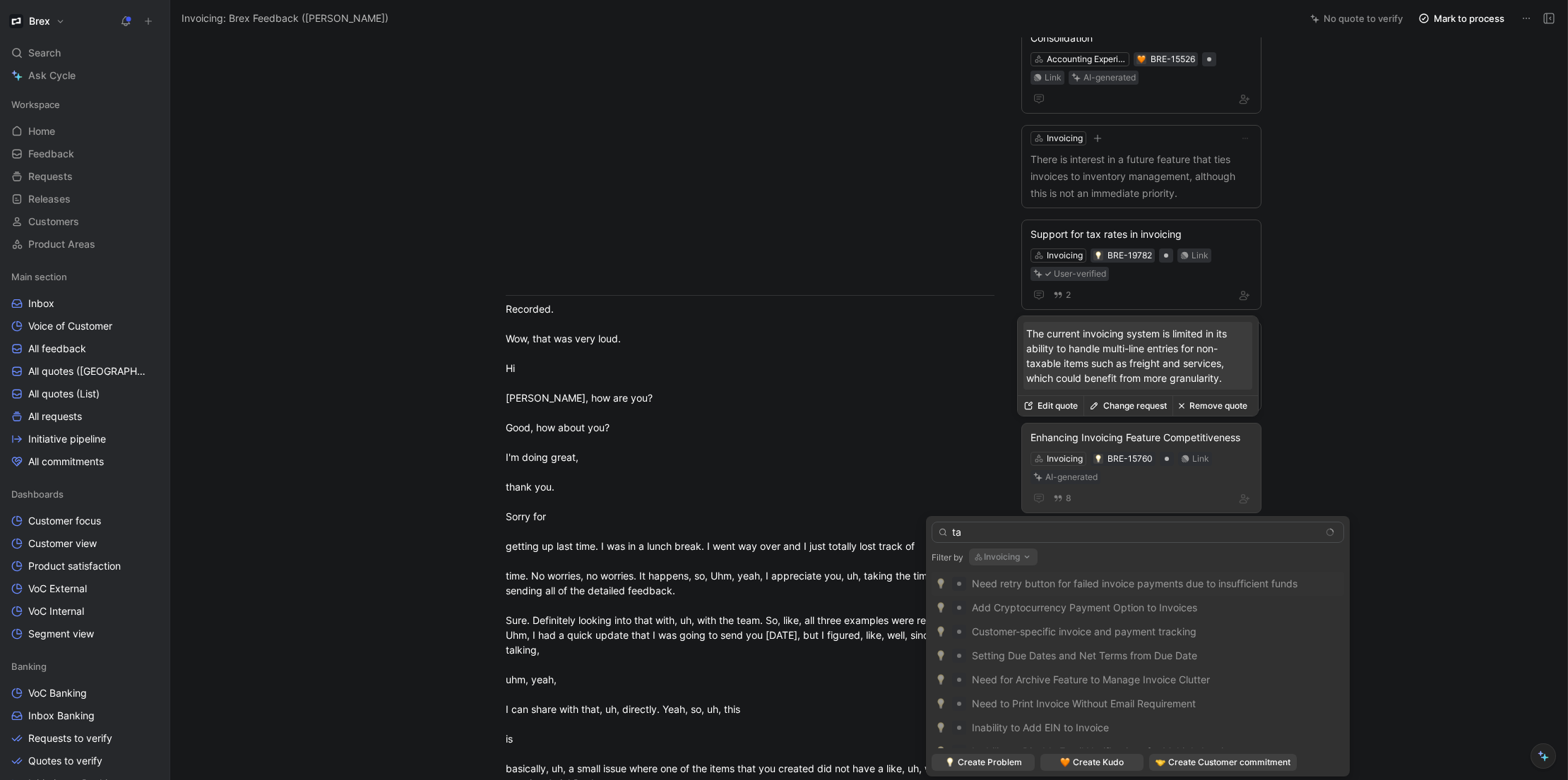
type input "tax"
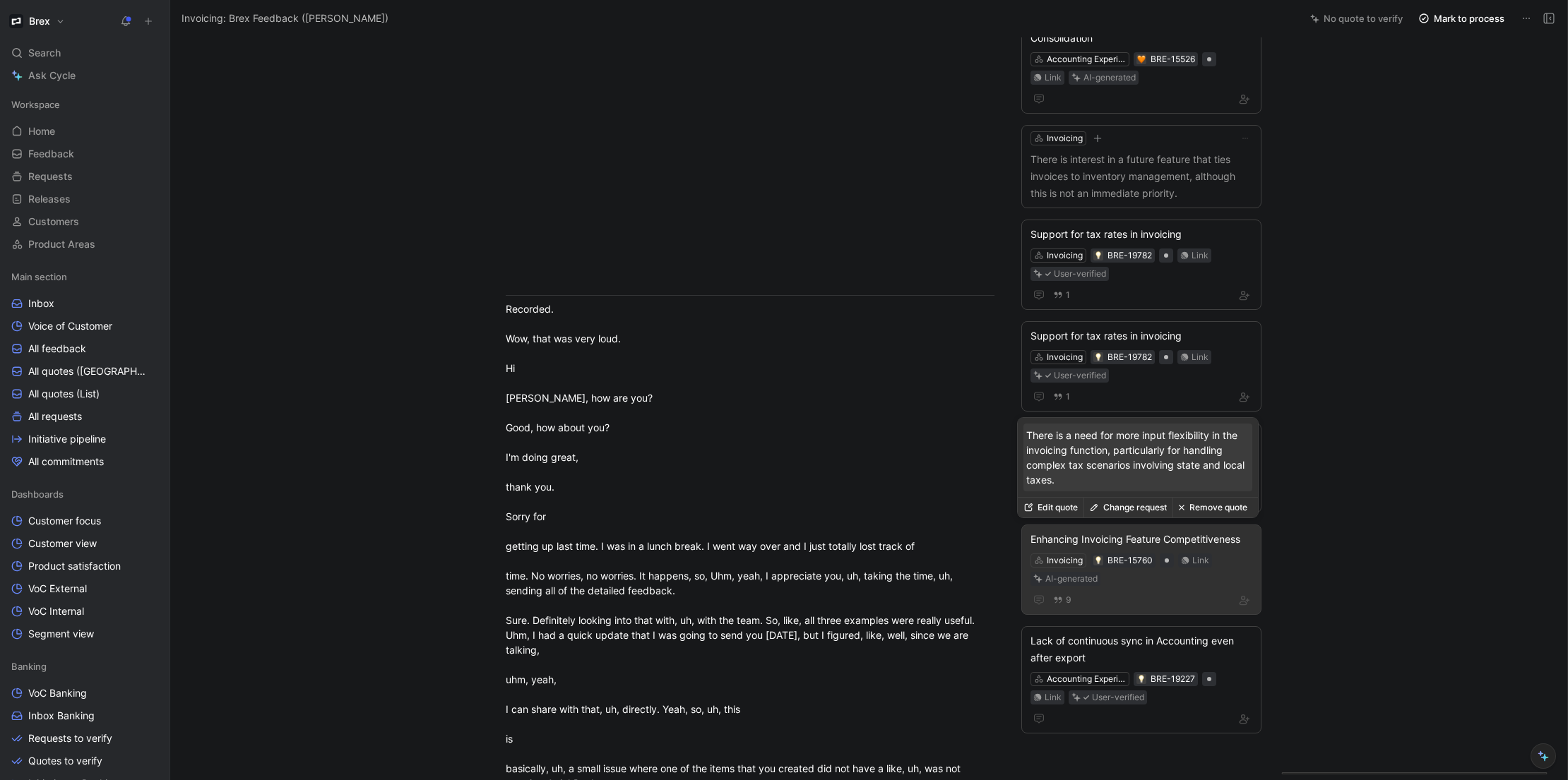
click at [1147, 509] on button "Change request" at bounding box center [1128, 507] width 89 height 20
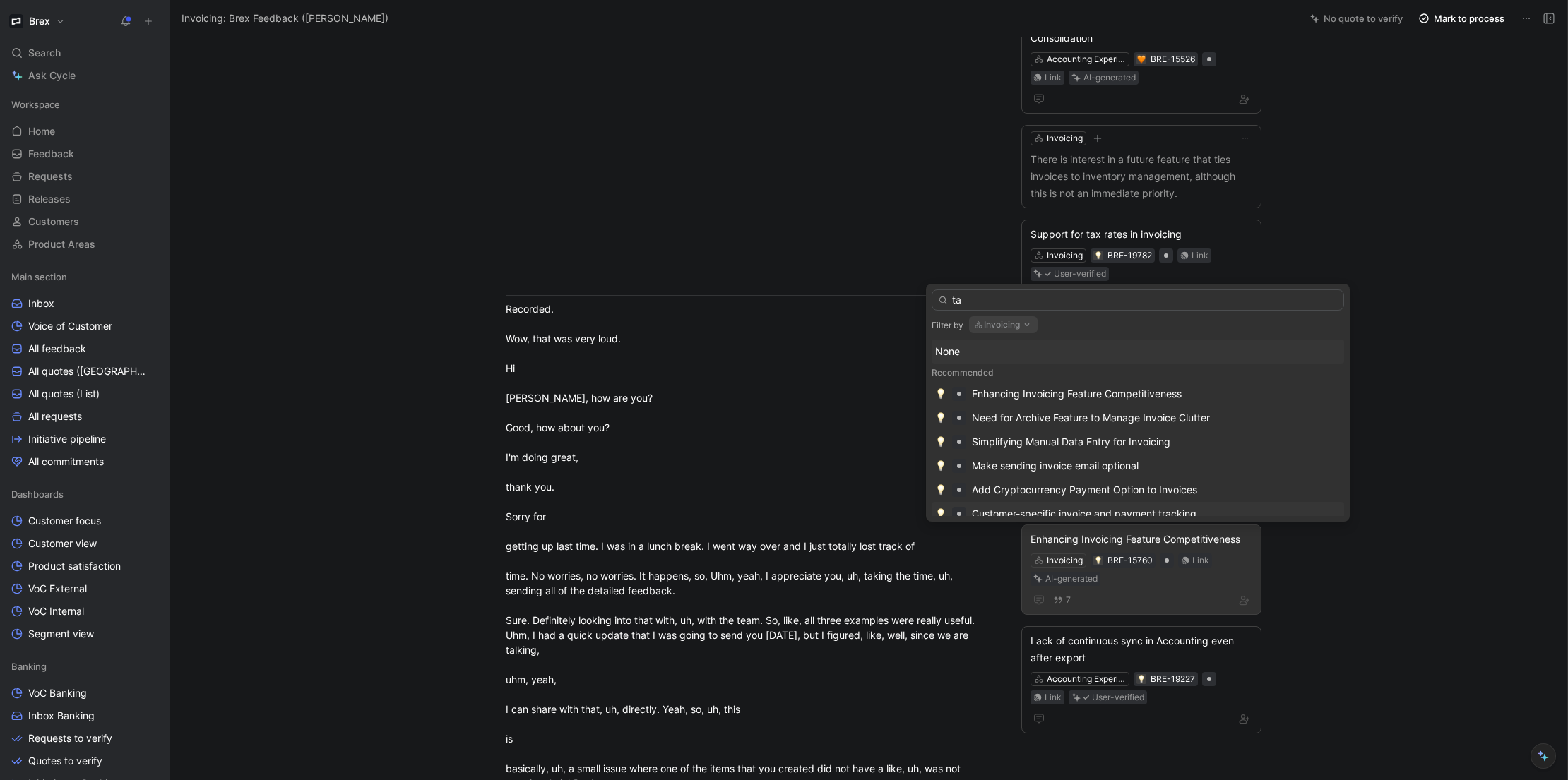
type input "tax"
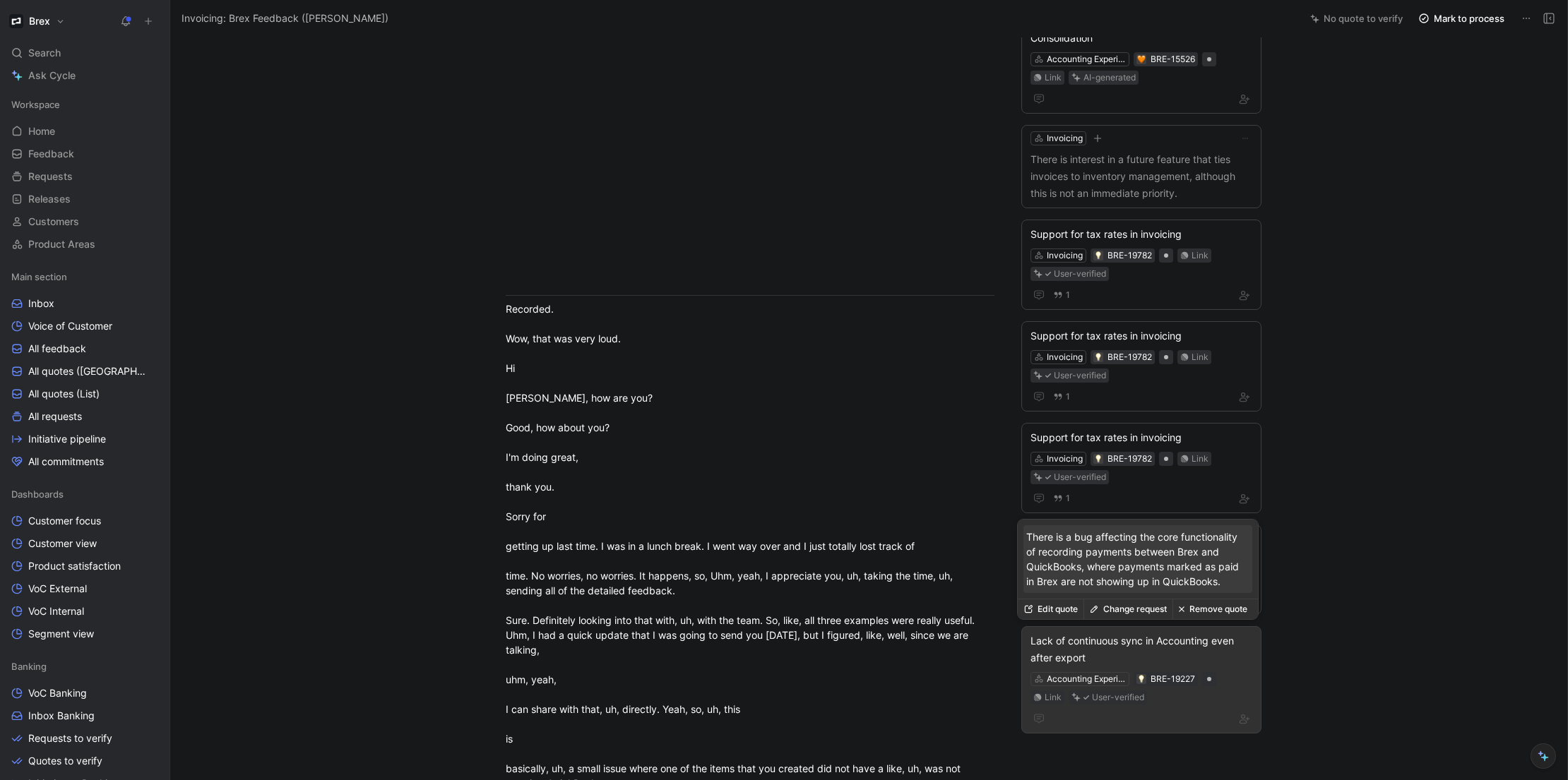
click at [1143, 615] on button "Change request" at bounding box center [1128, 609] width 89 height 20
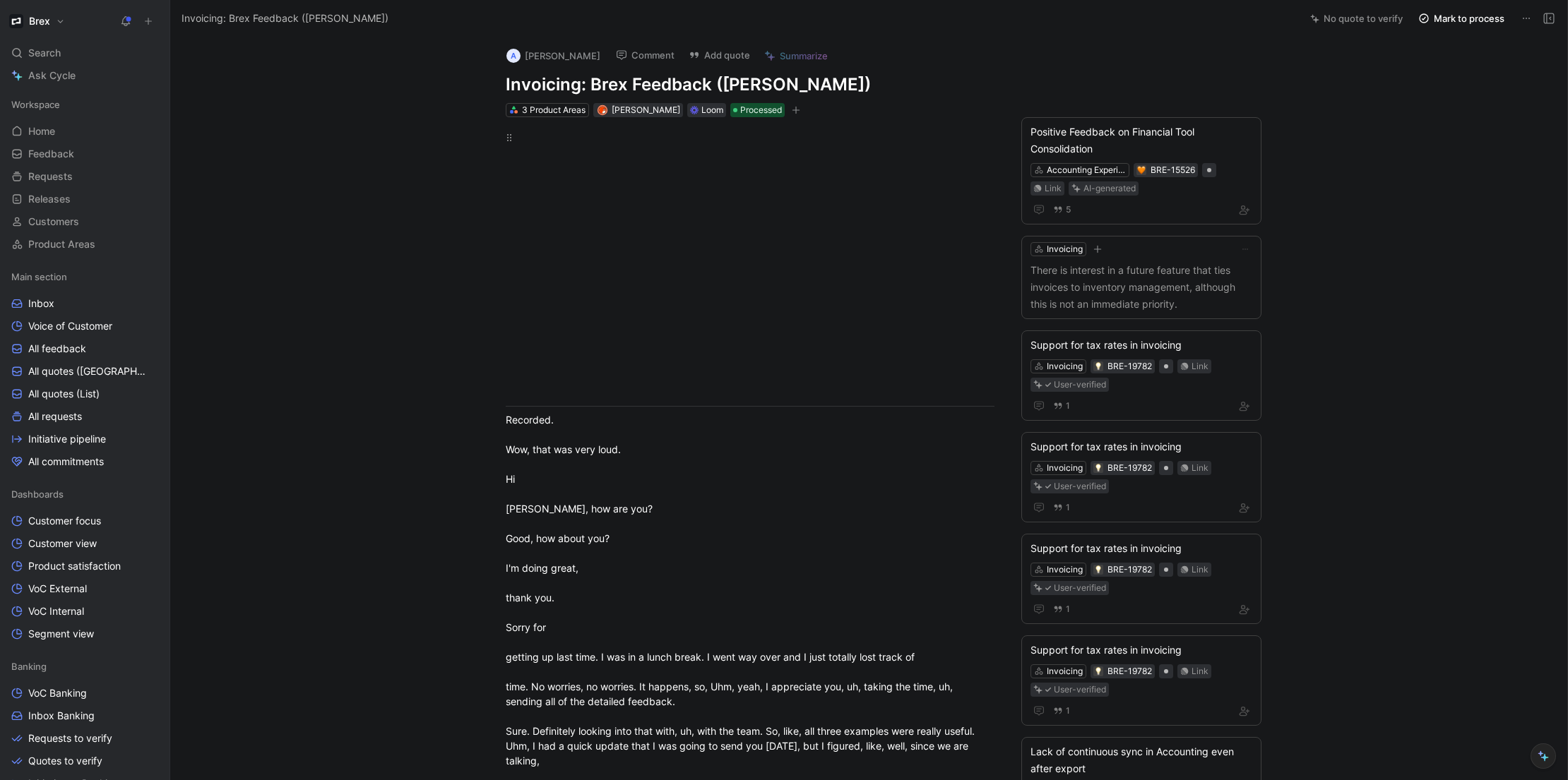
scroll to position [0, 0]
click at [701, 115] on div "Loom" at bounding box center [712, 112] width 22 height 14
